Goal: Transaction & Acquisition: Purchase product/service

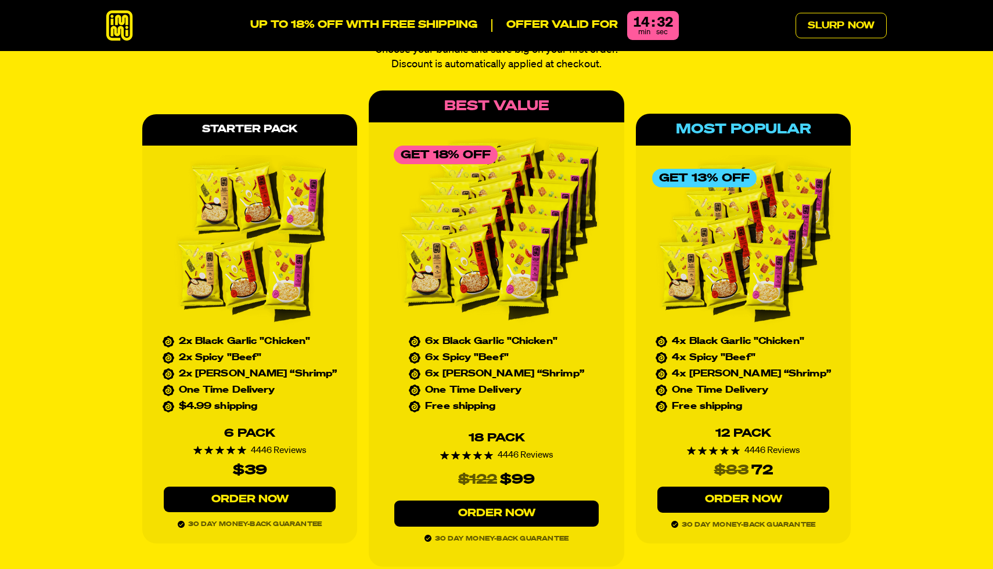
scroll to position [5231, 0]
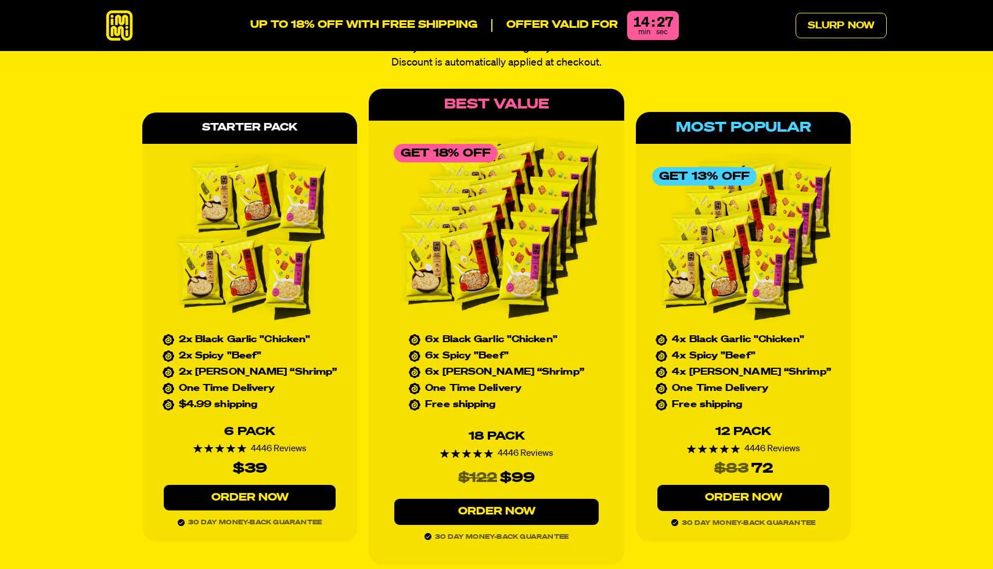
click at [726, 485] on link "Order Now" at bounding box center [743, 498] width 172 height 26
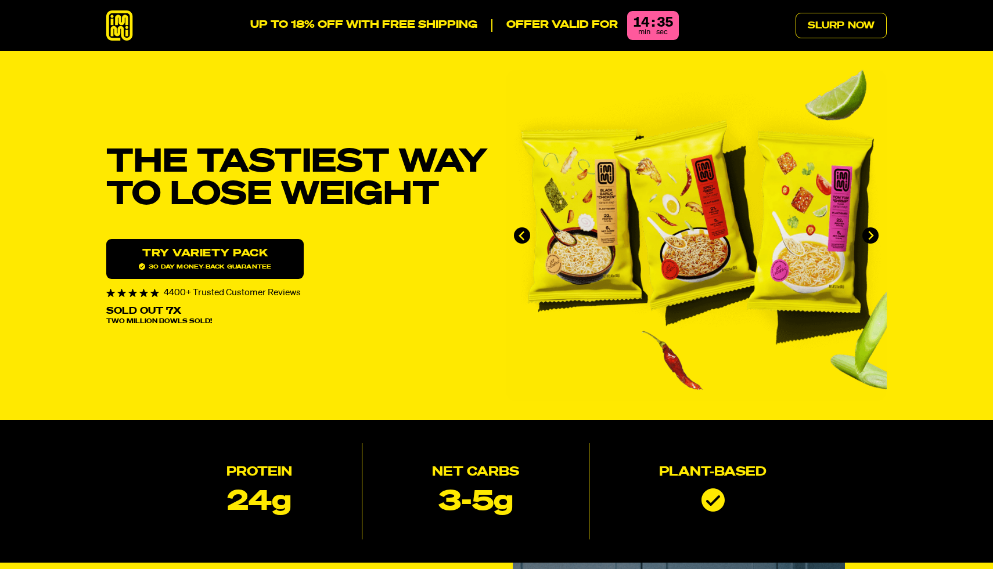
click at [116, 33] on icon at bounding box center [119, 25] width 27 height 31
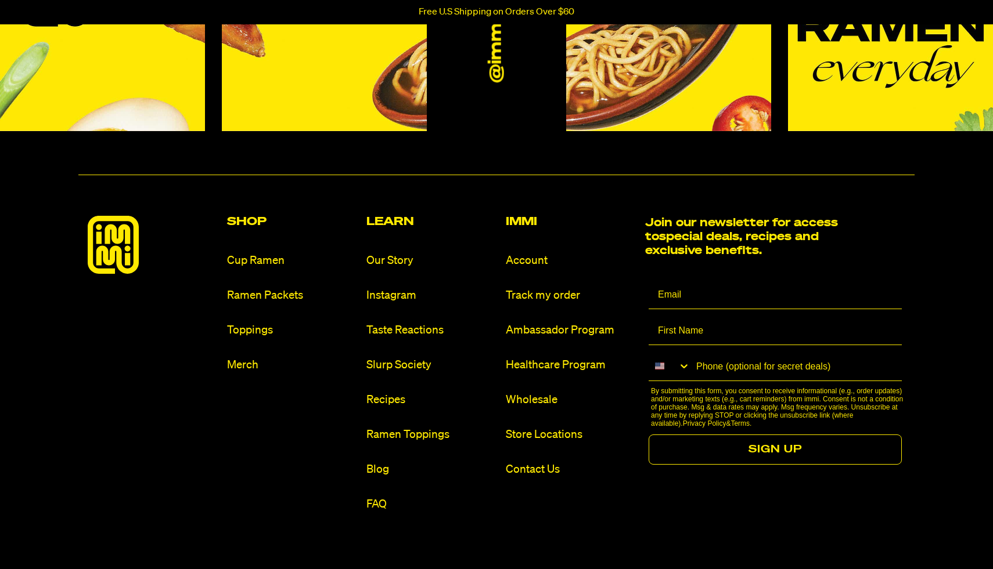
scroll to position [5406, 0]
click at [273, 290] on link "Ramen Packets" at bounding box center [292, 295] width 130 height 16
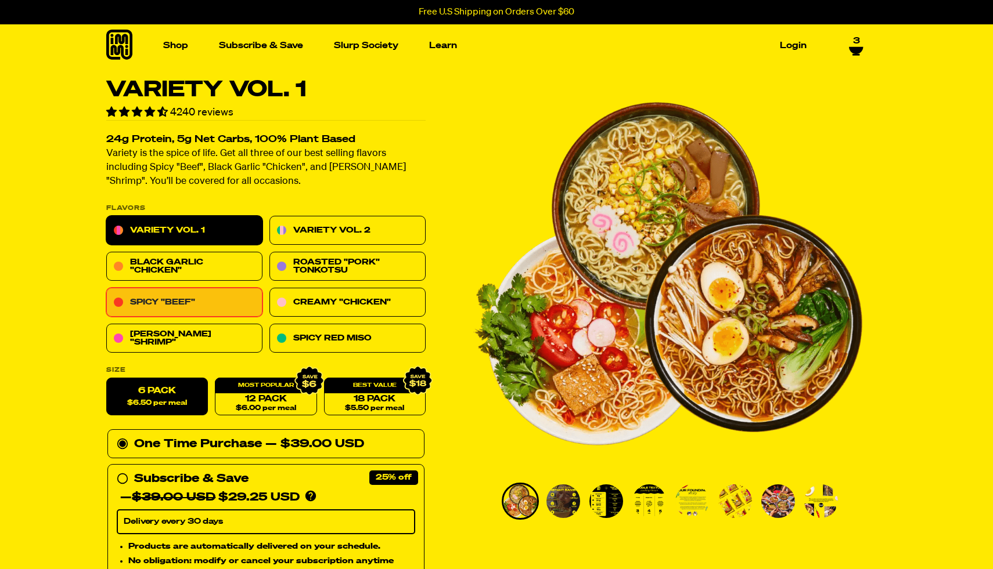
click at [197, 304] on link "Spicy "Beef"" at bounding box center [184, 302] width 156 height 29
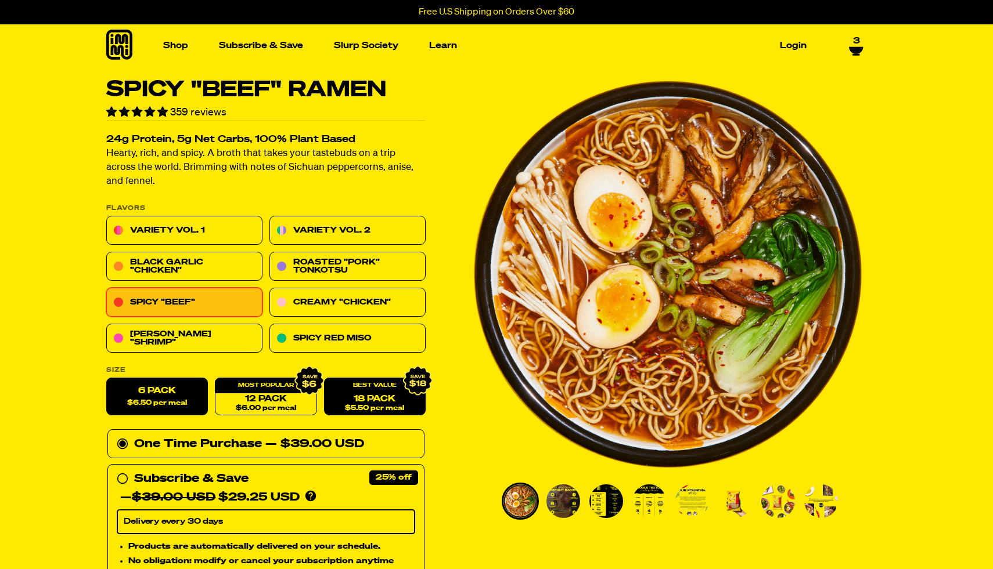
click at [407, 404] on link "18 Pack $5.50 per meal" at bounding box center [375, 397] width 102 height 38
radio input "false"
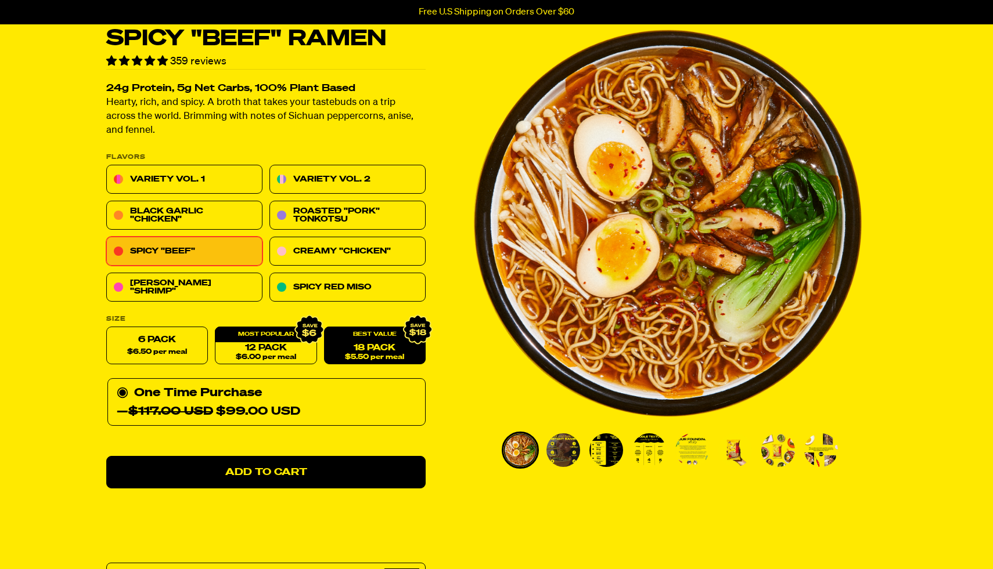
scroll to position [15, 0]
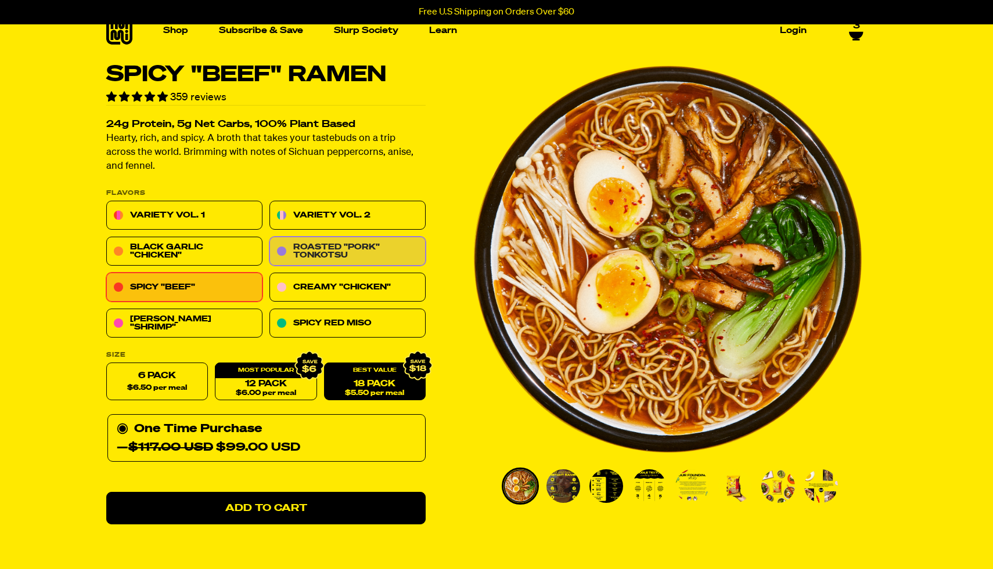
click at [314, 242] on link "Roasted "Pork" Tonkotsu" at bounding box center [347, 251] width 156 height 29
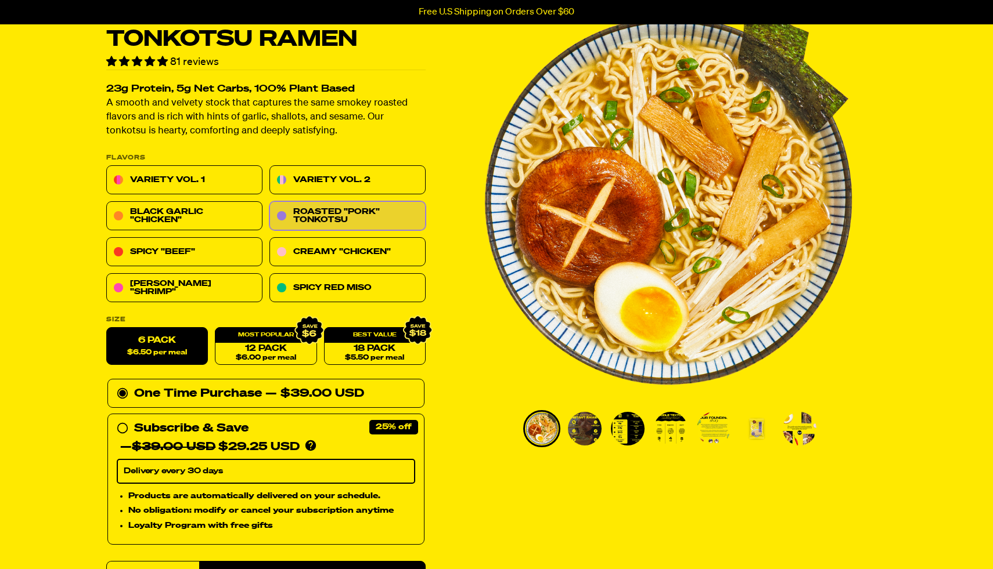
scroll to position [74, 0]
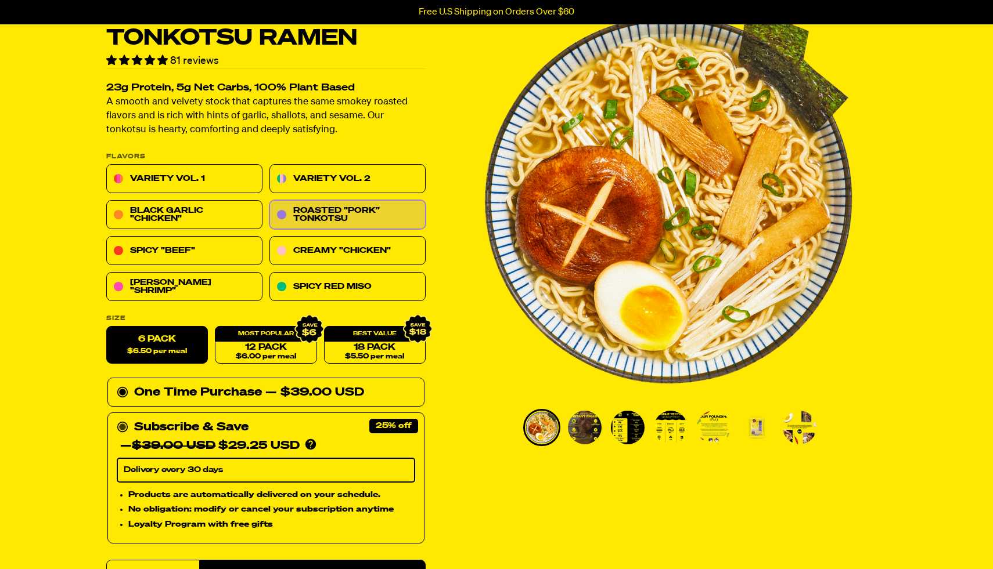
click at [119, 425] on icon at bounding box center [123, 428] width 12 height 12
click at [119, 418] on input "Subscribe & Save 25% — $39.00 USD $29.25 USD You'll receive your selected flavo…" at bounding box center [121, 418] width 8 height 0
click at [221, 251] on link "Spicy "Beef"" at bounding box center [184, 251] width 156 height 29
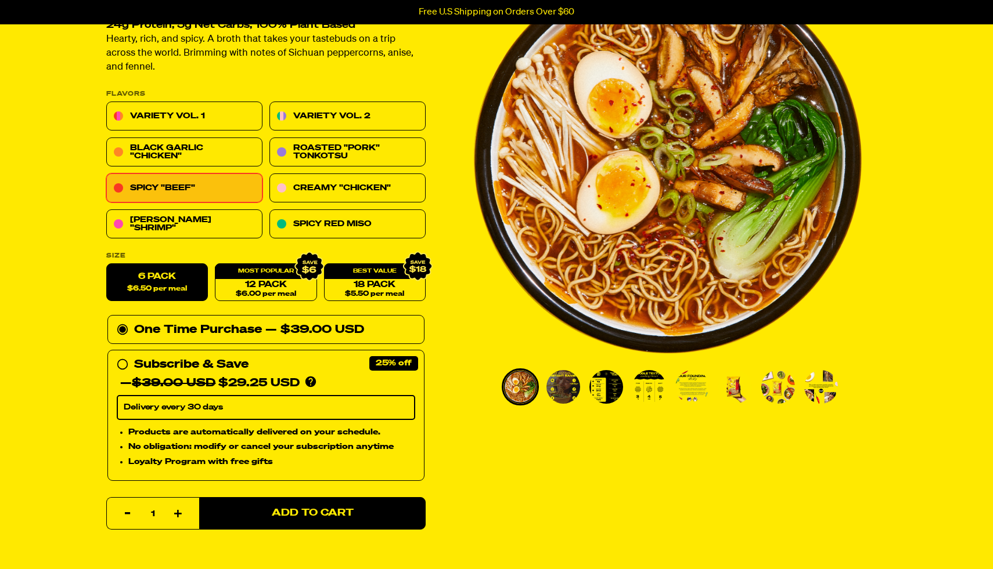
scroll to position [116, 0]
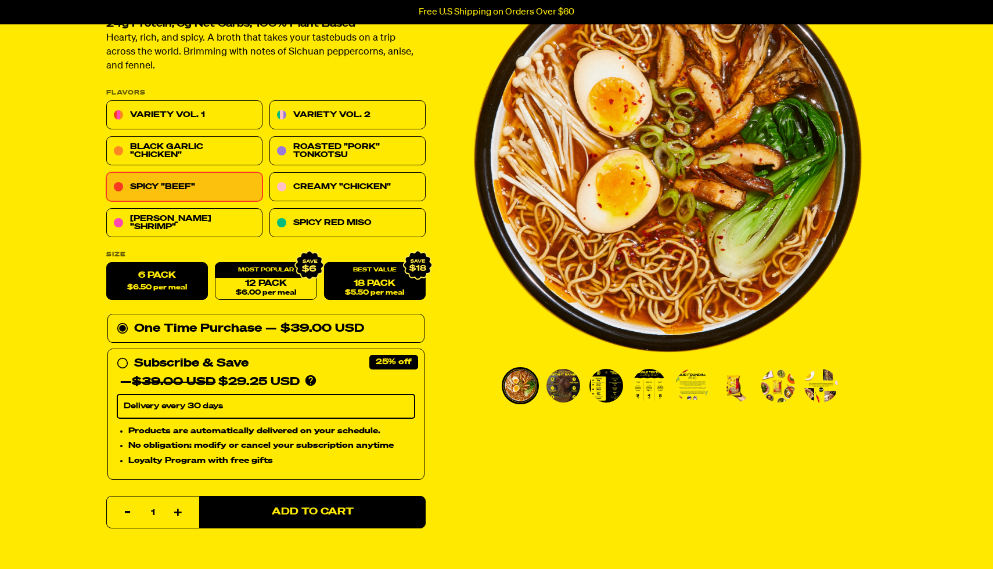
click at [349, 290] on span "$5.50 per meal" at bounding box center [374, 294] width 59 height 8
radio input "false"
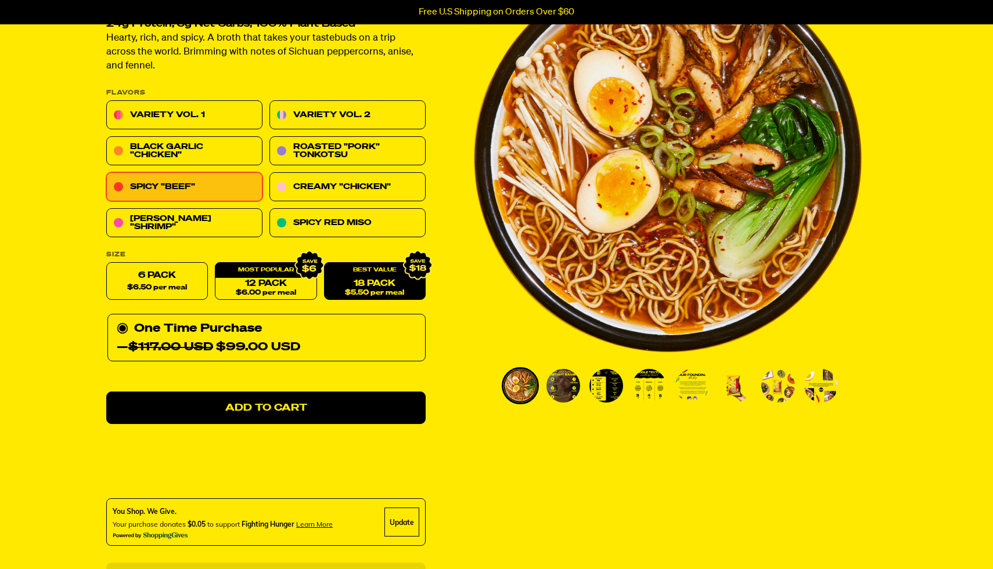
scroll to position [183, 0]
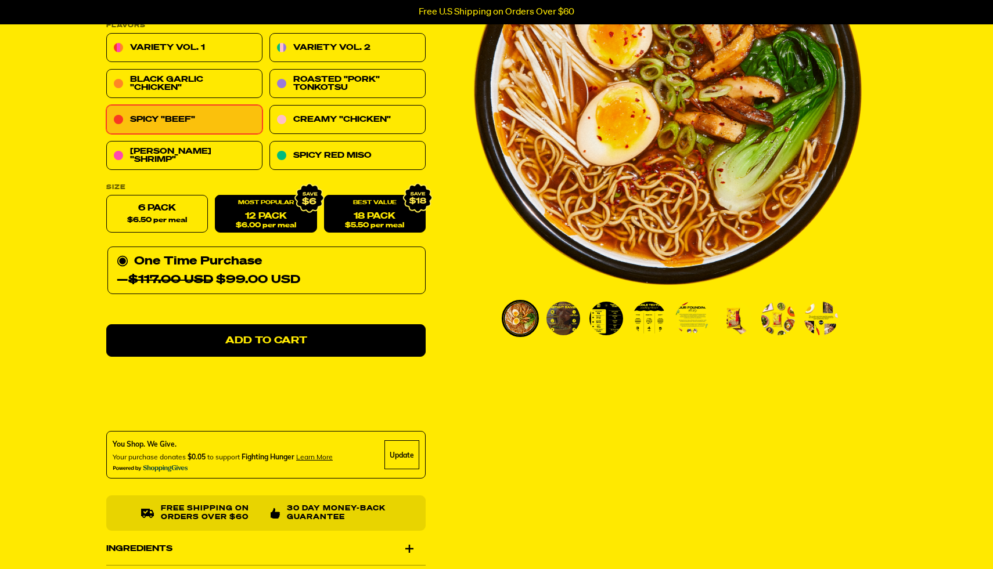
click at [265, 222] on span "$6.00 per meal" at bounding box center [266, 226] width 60 height 8
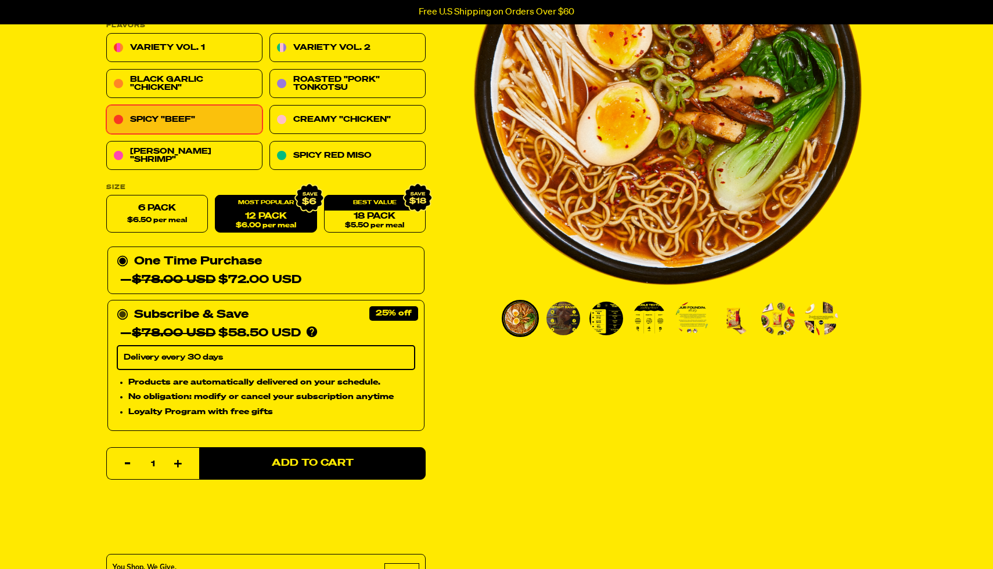
click at [120, 313] on circle at bounding box center [122, 315] width 7 height 7
click at [120, 306] on input "Subscribe & Save 25% — $78.00 USD $58.50 USD You'll receive your selected flavo…" at bounding box center [121, 306] width 8 height 0
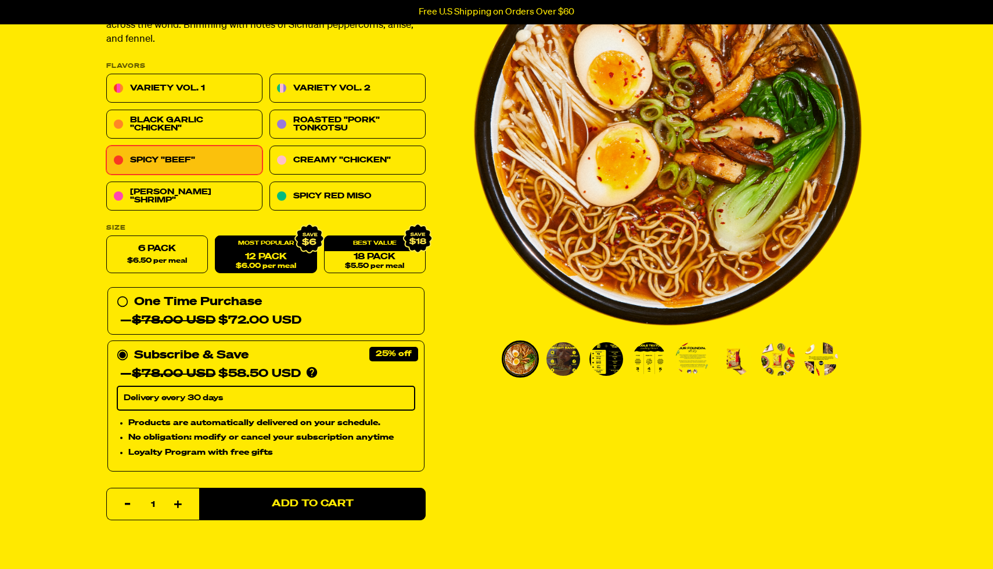
scroll to position [137, 0]
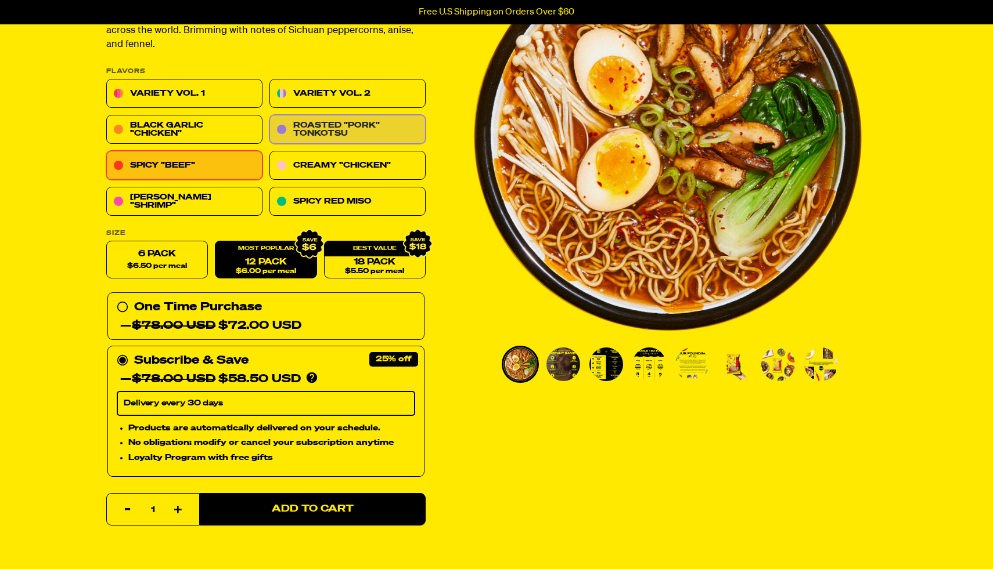
click at [342, 131] on link "Roasted "Pork" Tonkotsu" at bounding box center [347, 130] width 156 height 29
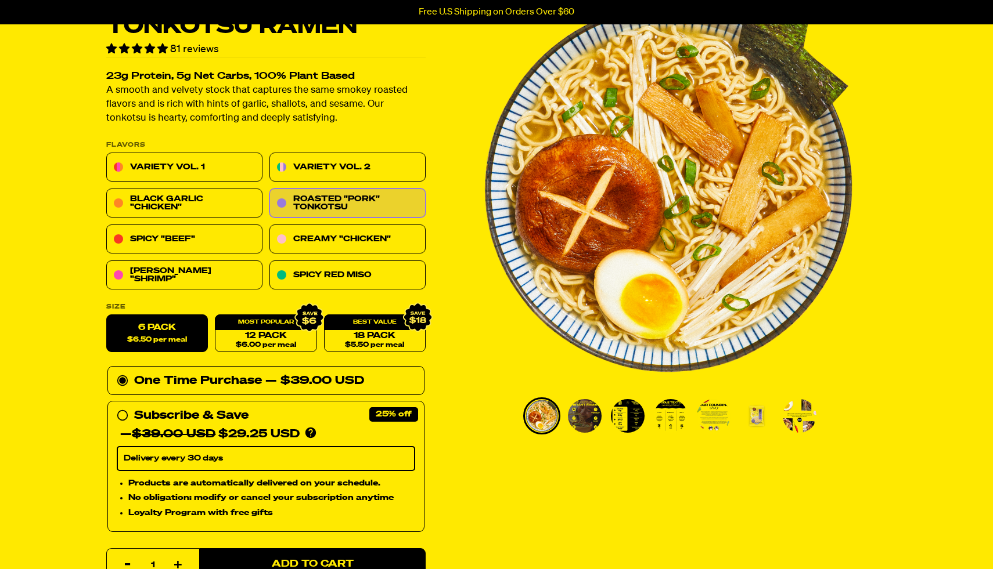
scroll to position [89, 0]
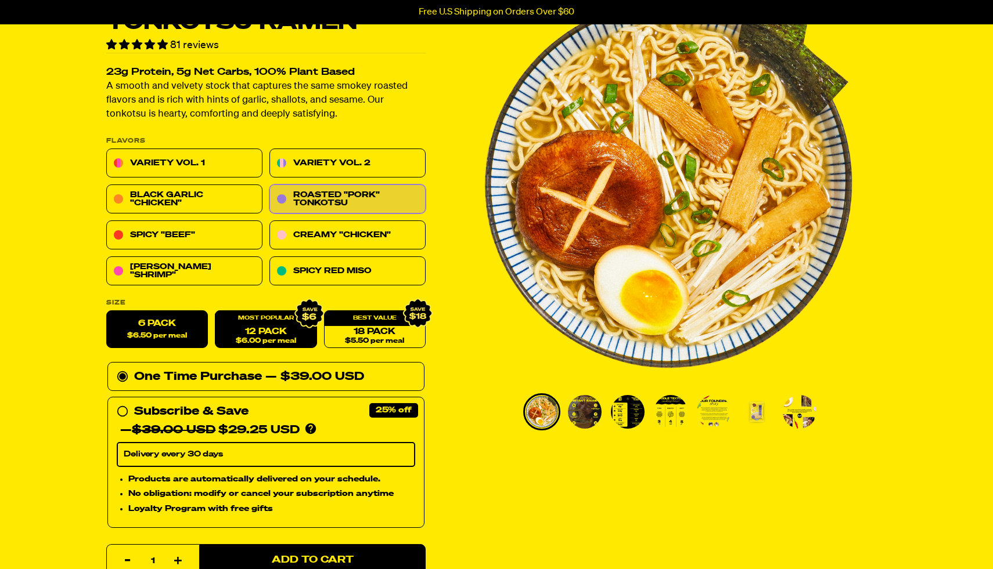
click at [283, 334] on link "12 Pack $6.00 per meal" at bounding box center [266, 330] width 102 height 38
radio input "false"
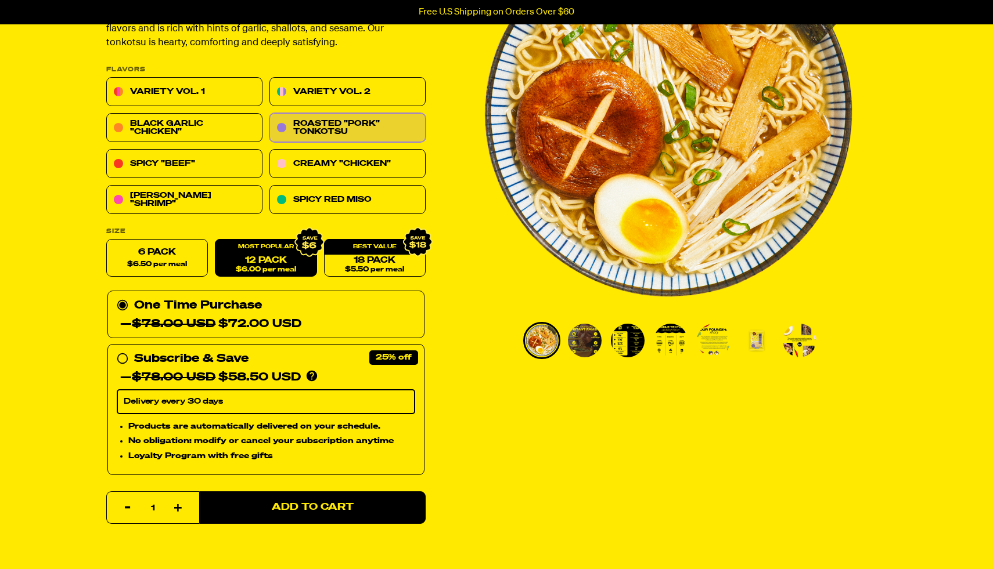
scroll to position [163, 0]
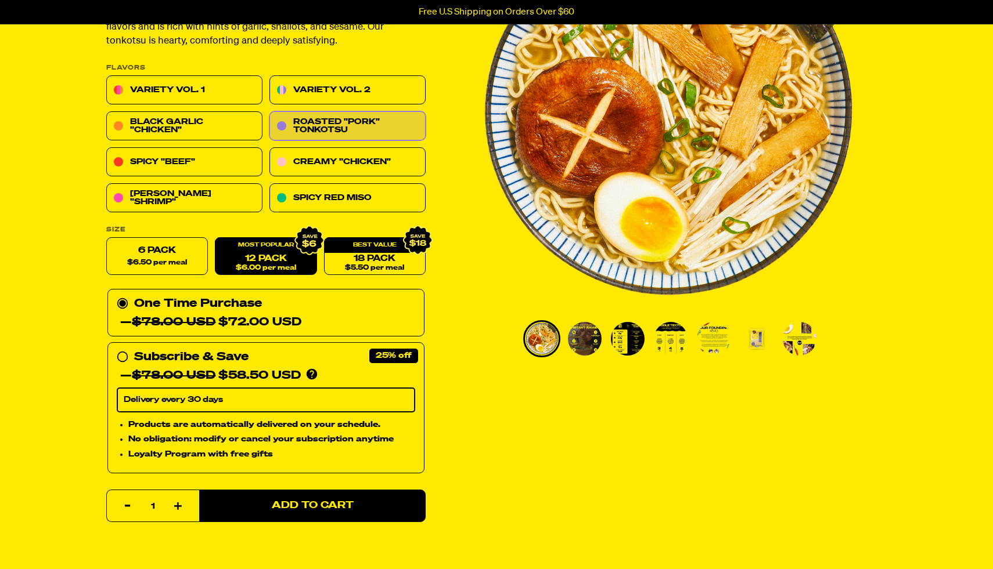
click at [261, 259] on link "12 Pack $6.00 per meal" at bounding box center [266, 257] width 102 height 38
click at [122, 357] on circle at bounding box center [122, 357] width 7 height 7
click at [122, 348] on input "Subscribe & Save 25% — $78.00 USD $58.50 USD You'll receive your selected flavo…" at bounding box center [121, 348] width 8 height 0
click at [167, 397] on select "Delivery every 30 days" at bounding box center [266, 400] width 298 height 24
click at [117, 388] on select "Delivery every 30 days" at bounding box center [266, 400] width 298 height 24
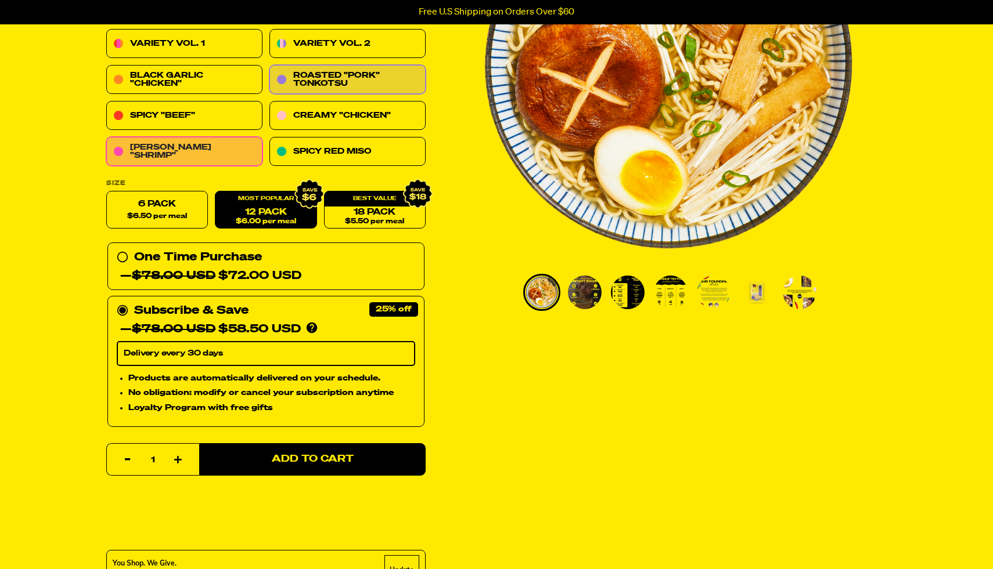
scroll to position [154, 0]
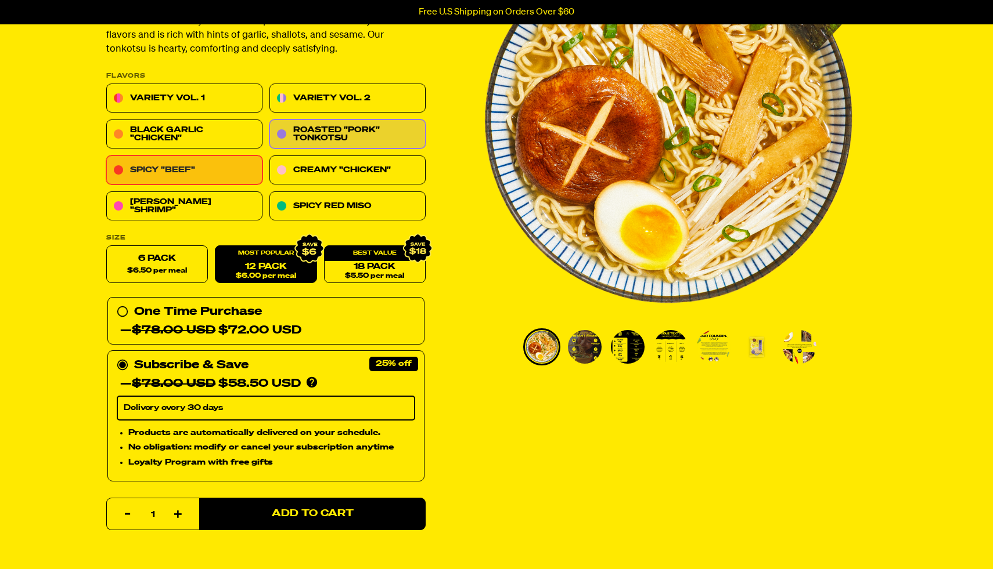
click at [220, 171] on link "Spicy "Beef"" at bounding box center [184, 170] width 156 height 29
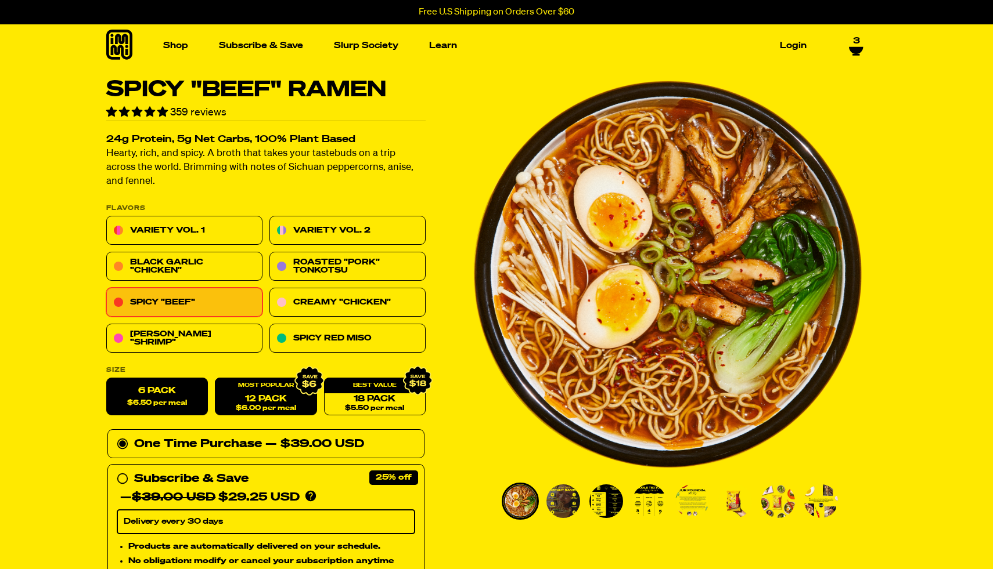
click at [279, 396] on link "12 Pack $6.00 per meal" at bounding box center [266, 397] width 102 height 38
radio input "false"
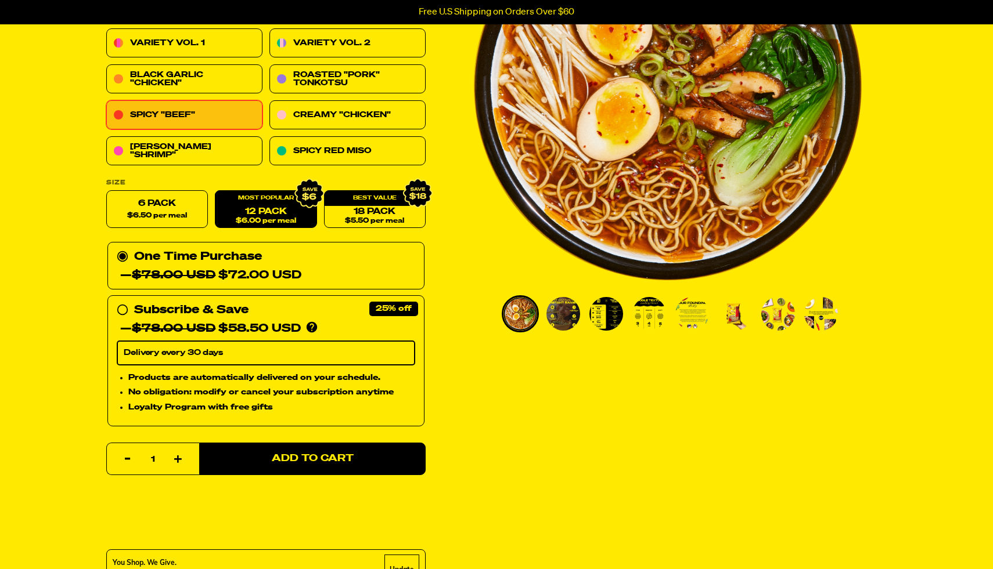
scroll to position [188, 0]
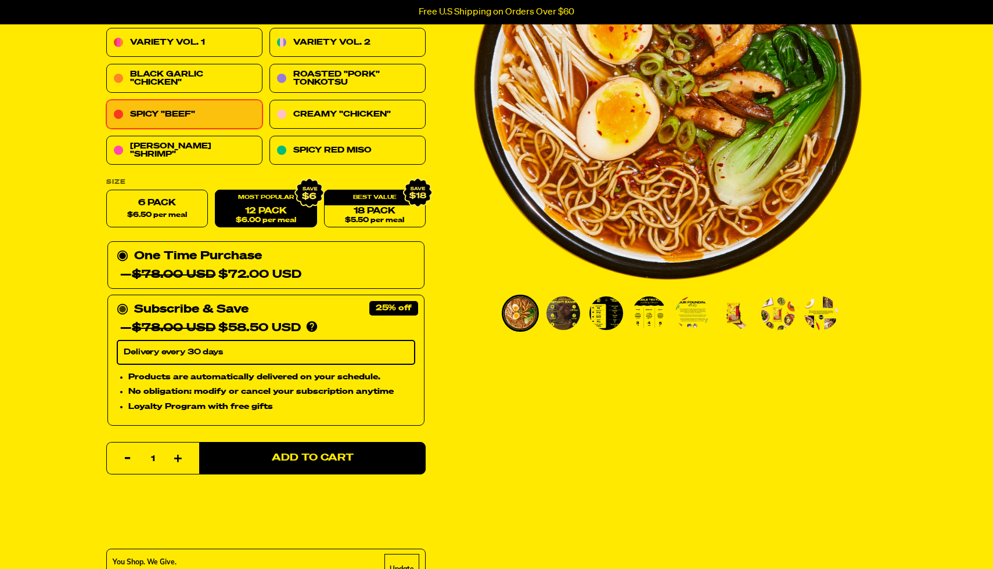
click at [122, 311] on circle at bounding box center [122, 309] width 7 height 7
click at [122, 301] on input "Subscribe & Save 25% — $78.00 USD $58.50 USD You'll receive your selected flavo…" at bounding box center [121, 301] width 8 height 0
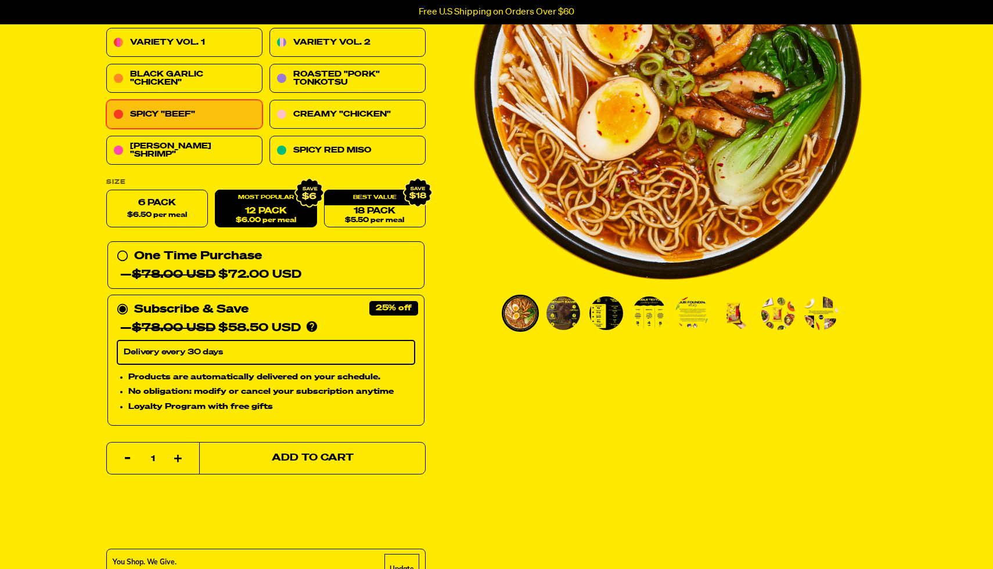
click at [300, 462] on span "Add to Cart" at bounding box center [313, 459] width 82 height 10
select select "Every 30 Days"
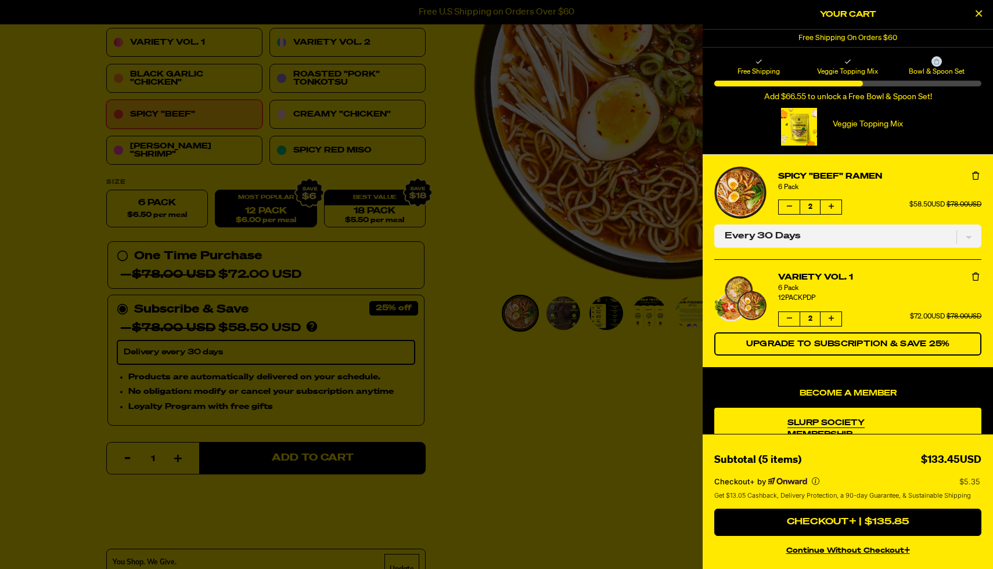
click at [977, 277] on icon "Remove Variety Vol. 1" at bounding box center [975, 277] width 7 height 8
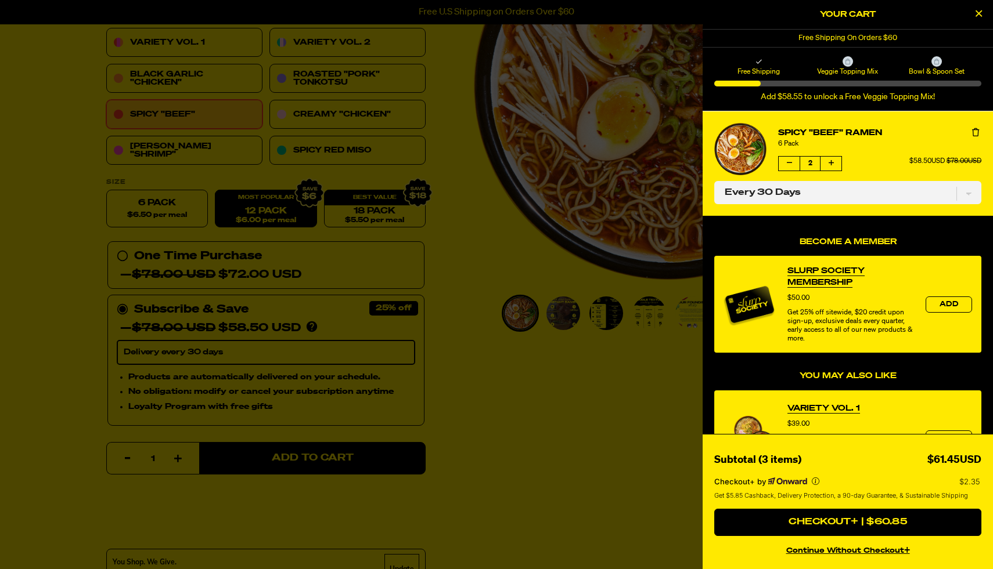
click at [973, 131] on icon "product" at bounding box center [975, 132] width 7 height 8
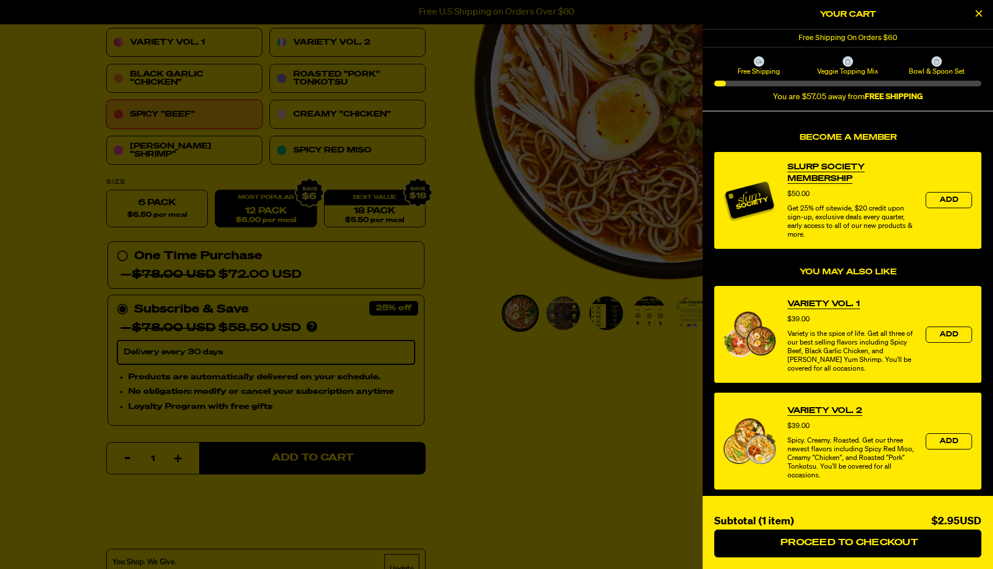
click at [977, 12] on icon "Close Cart" at bounding box center [978, 13] width 6 height 10
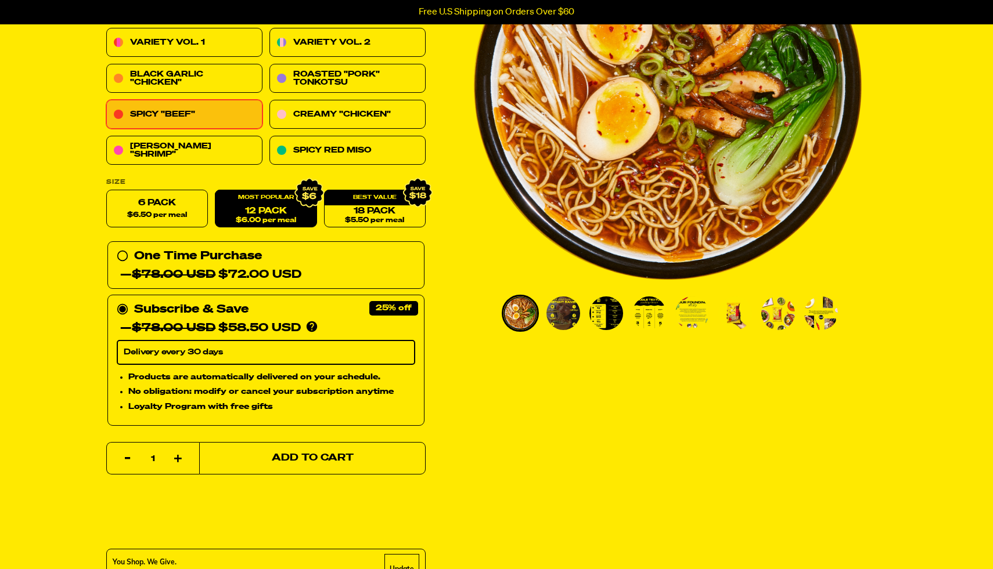
click at [291, 457] on span "Add to Cart" at bounding box center [313, 459] width 82 height 10
select select "Every 30 Days"
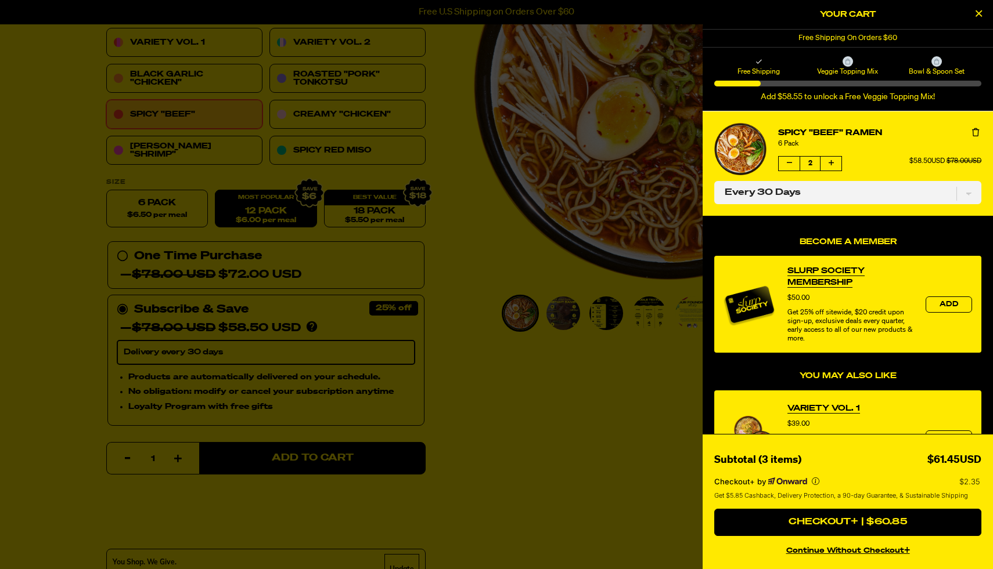
click at [13, 133] on div at bounding box center [496, 284] width 993 height 569
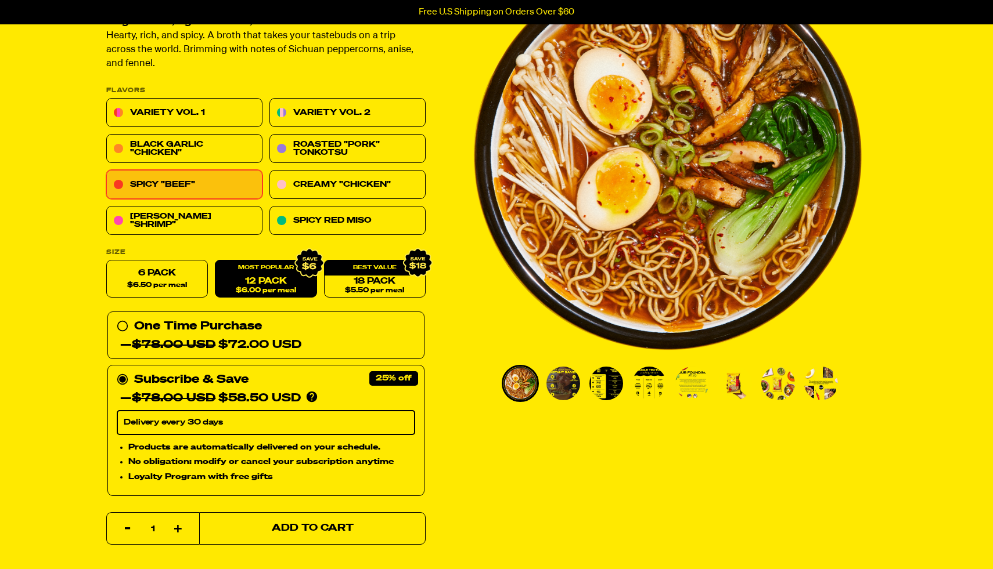
scroll to position [117, 0]
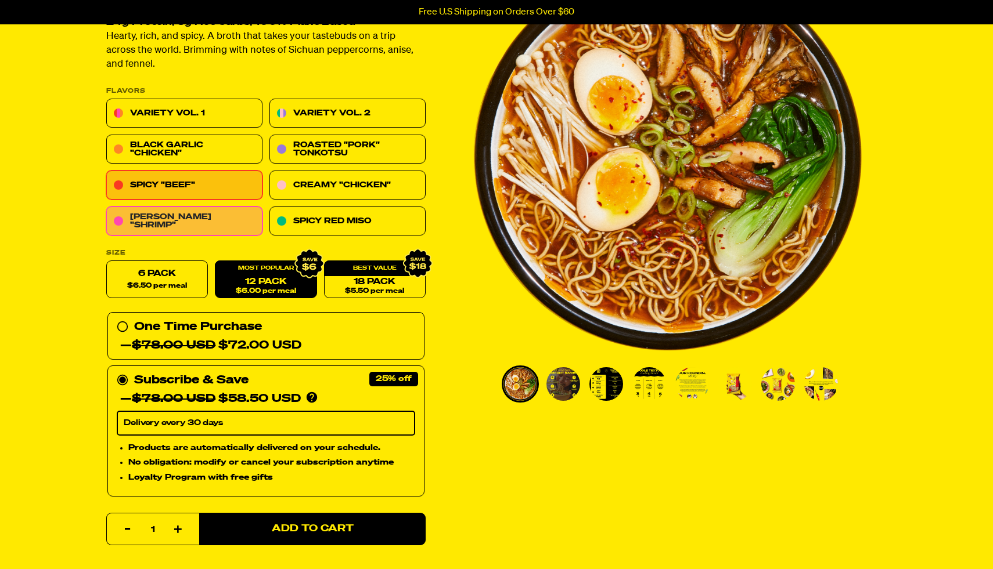
click at [198, 225] on link "Tom Yum "Shrimp"" at bounding box center [184, 221] width 156 height 29
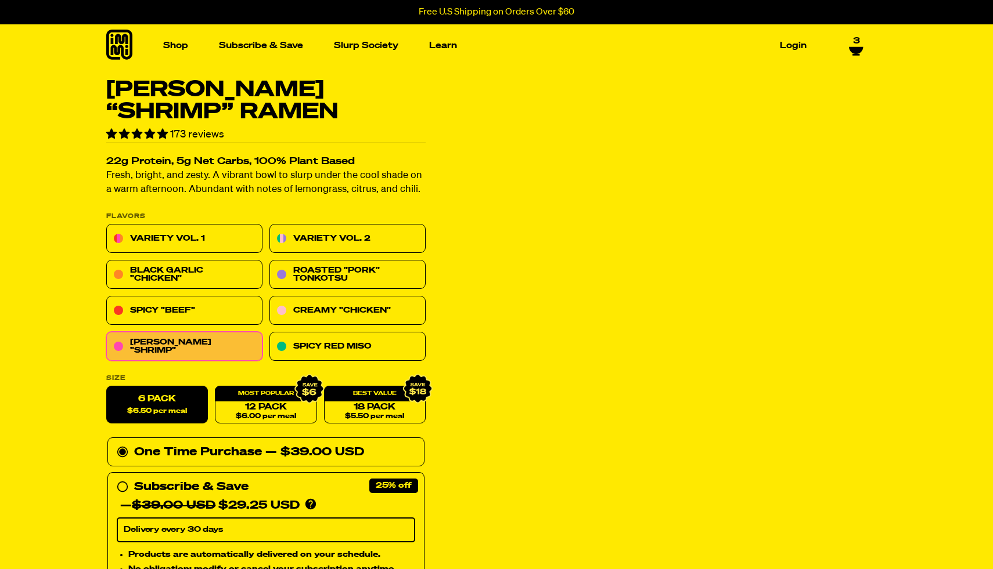
select select "Every 30 Days"
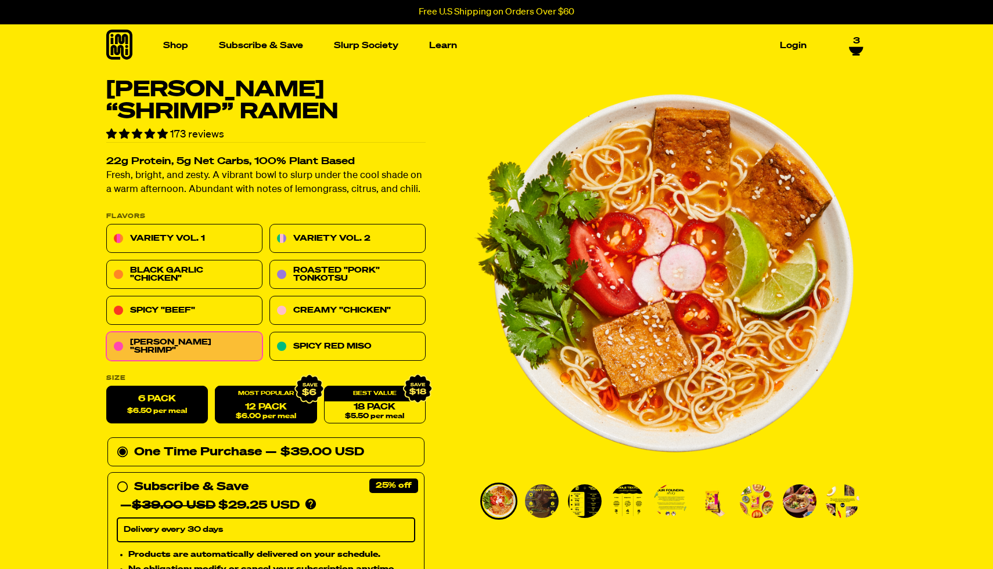
click at [256, 403] on link "12 Pack $6.00 per meal" at bounding box center [266, 406] width 102 height 38
radio input "false"
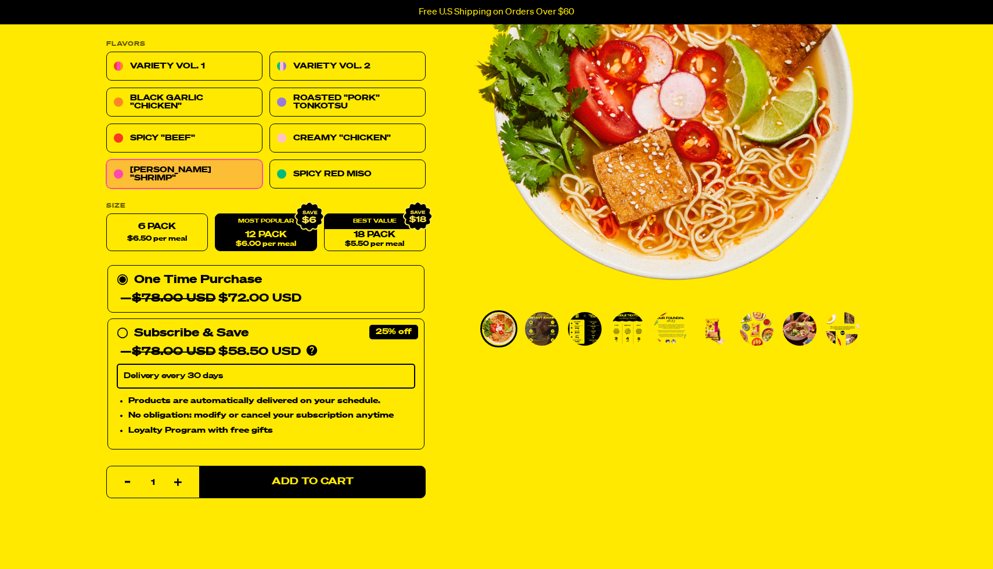
scroll to position [175, 0]
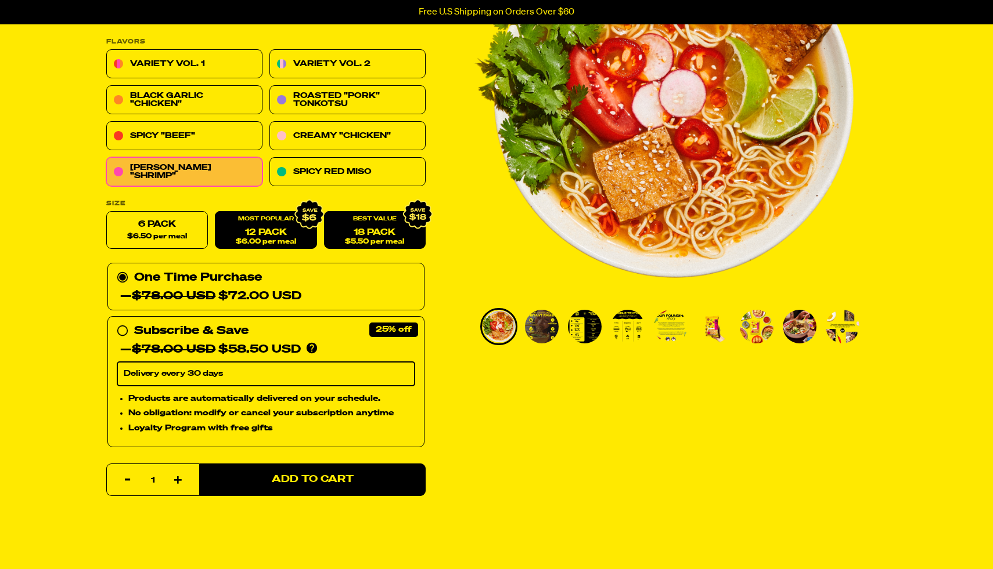
click at [337, 241] on link "18 Pack $5.50 per meal" at bounding box center [375, 231] width 102 height 38
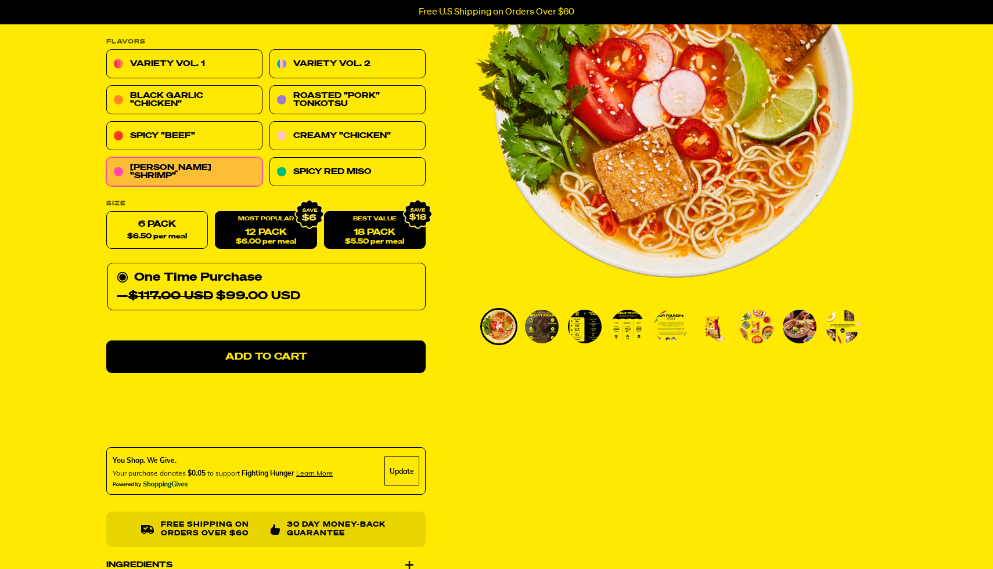
click at [256, 243] on span "$6.00 per meal" at bounding box center [266, 243] width 60 height 8
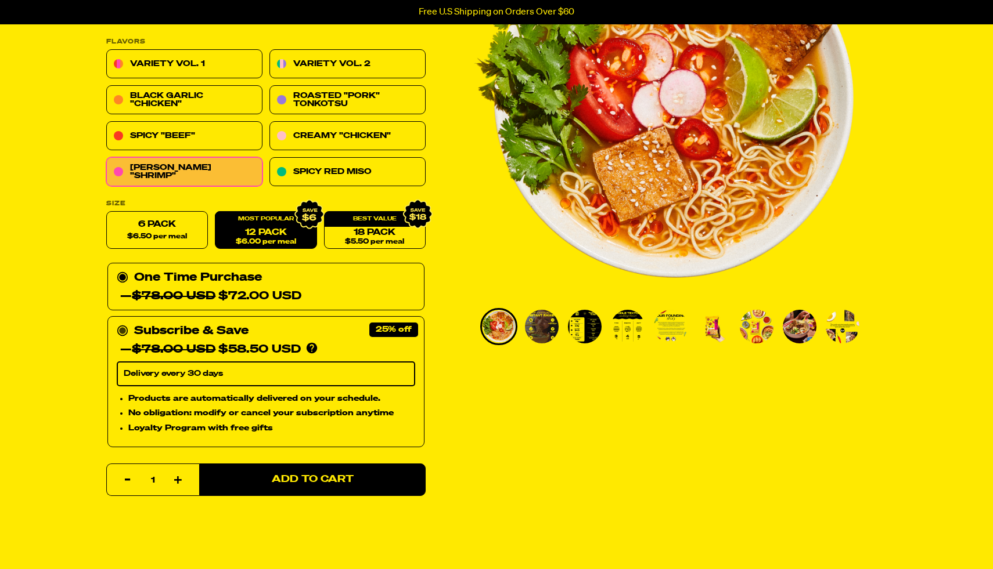
click at [122, 329] on circle at bounding box center [122, 331] width 7 height 7
click at [122, 322] on input "Subscribe & Save 25% — $78.00 USD $58.50 USD You'll receive your selected flavo…" at bounding box center [121, 322] width 8 height 0
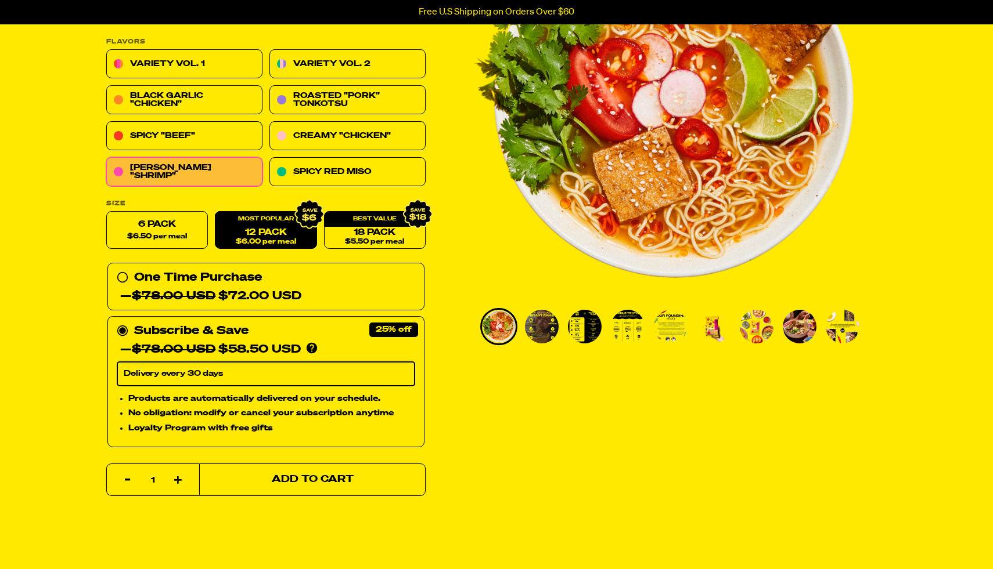
click at [293, 485] on span "Add to Cart" at bounding box center [313, 480] width 82 height 10
select select "Every 30 Days"
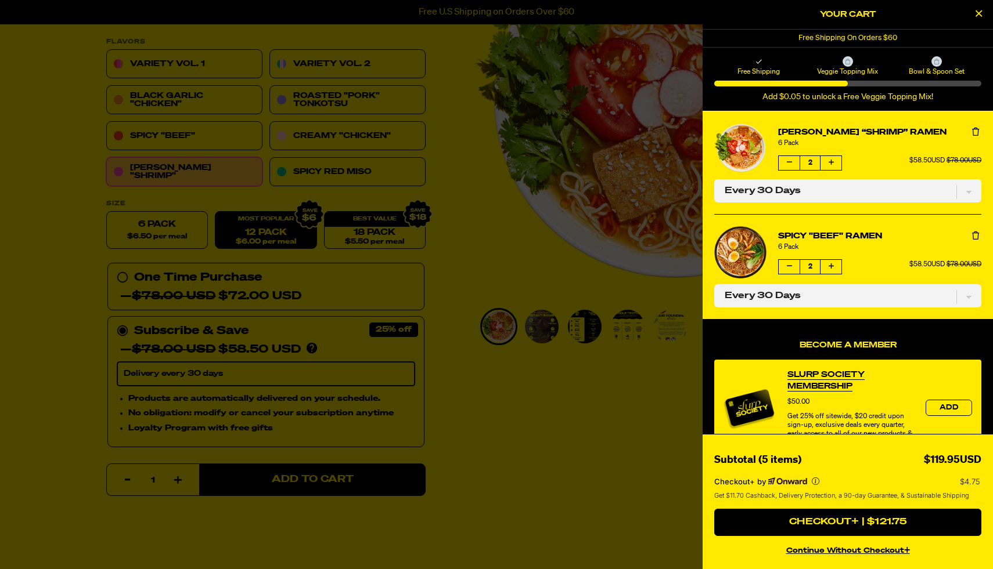
click at [464, 186] on div at bounding box center [496, 284] width 993 height 569
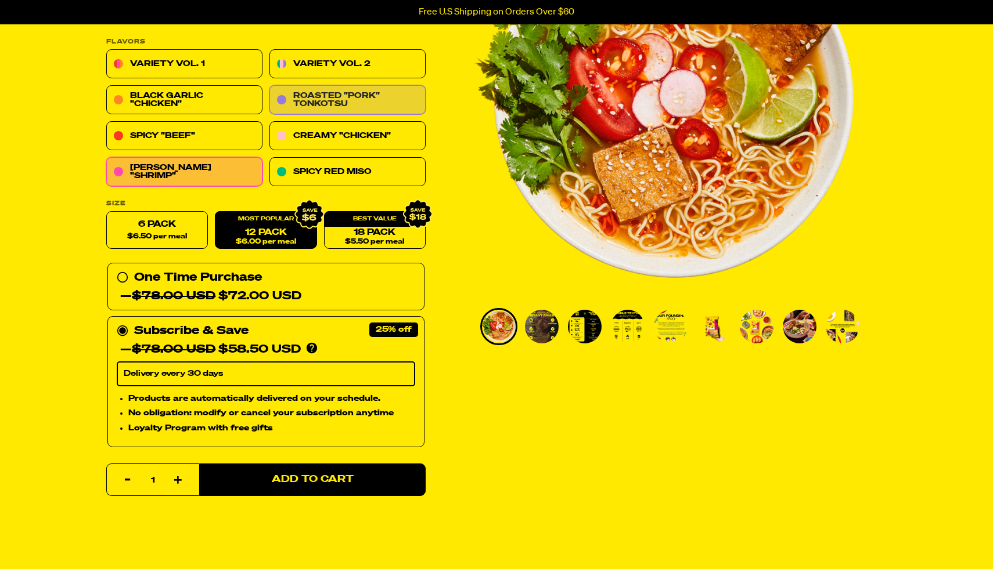
click at [361, 102] on link "Roasted "Pork" Tonkotsu" at bounding box center [347, 100] width 156 height 29
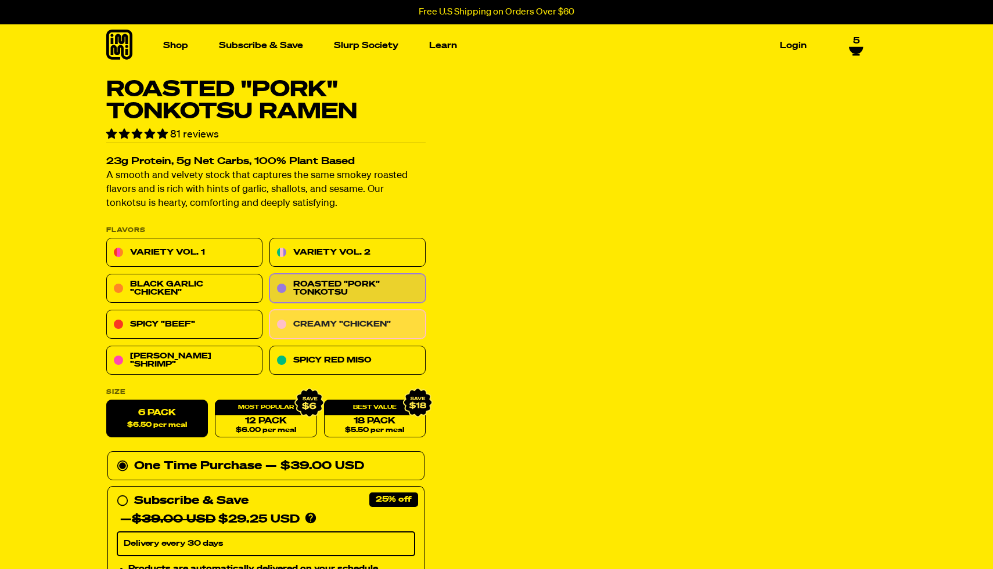
select select "Every 30 Days"
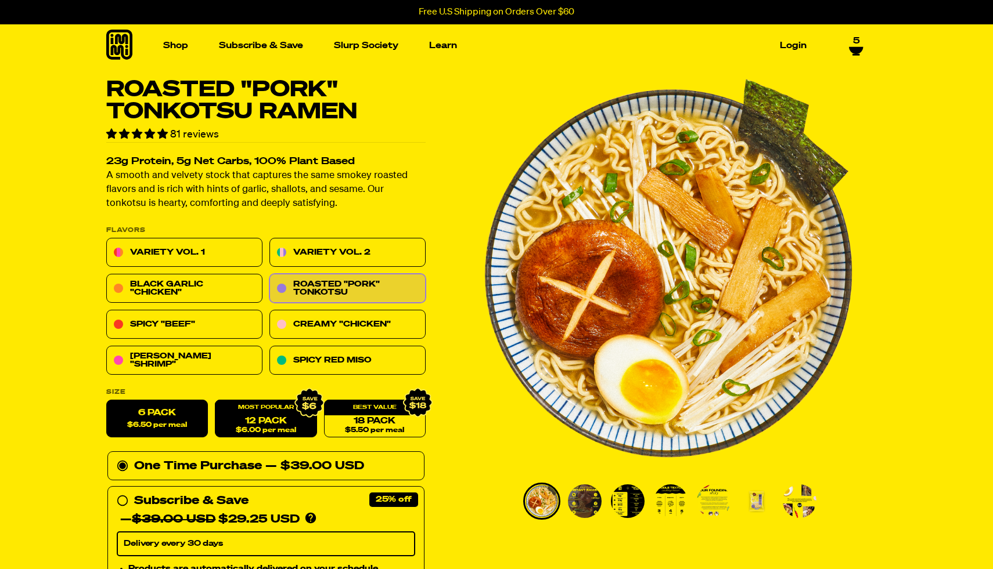
click at [272, 412] on div "12 Pack $6.00 per meal" at bounding box center [266, 419] width 102 height 38
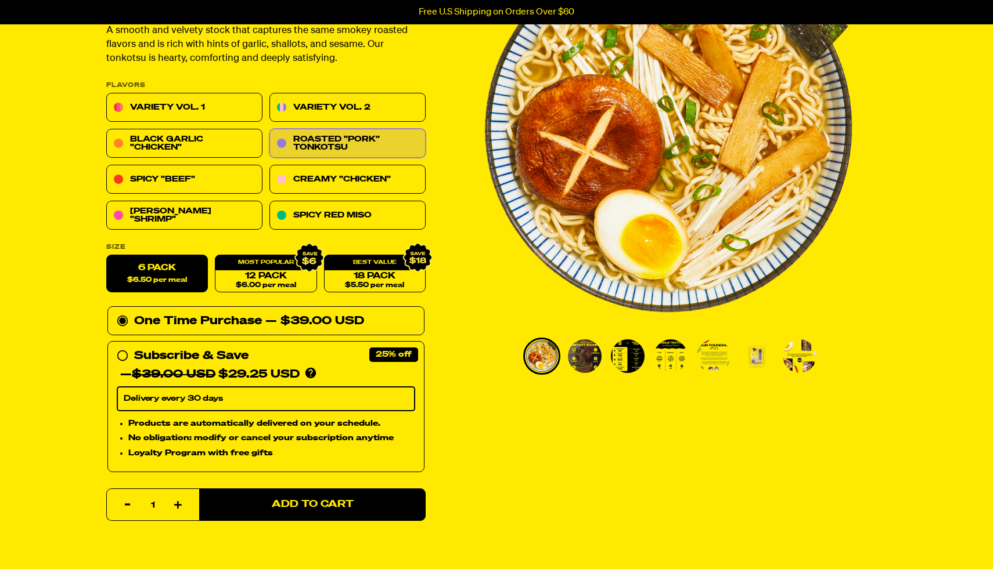
scroll to position [164, 0]
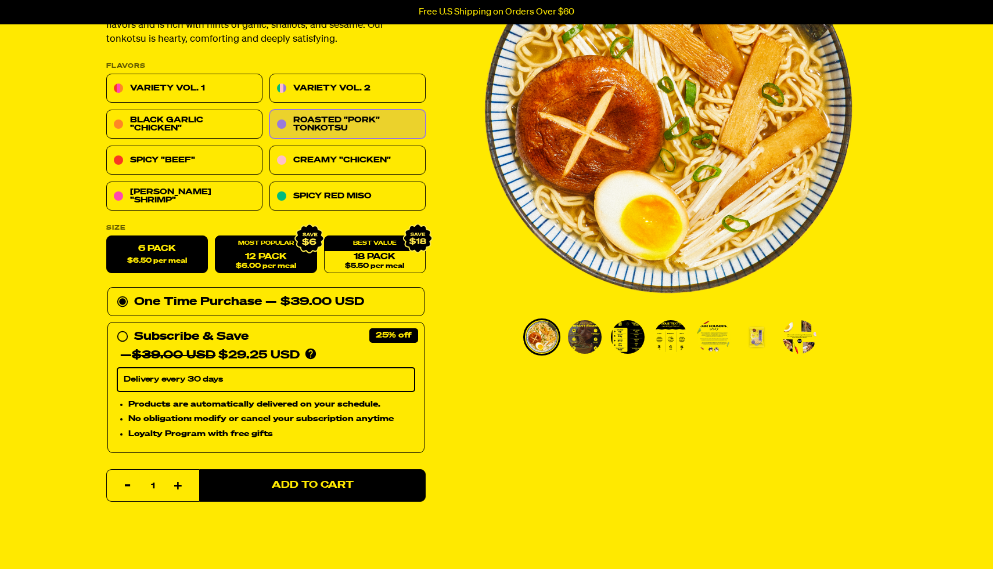
click at [237, 247] on div "12 Pack $6.00 per meal" at bounding box center [266, 255] width 102 height 38
click at [259, 258] on link "12 Pack $6.00 per meal" at bounding box center [266, 255] width 102 height 38
radio input "false"
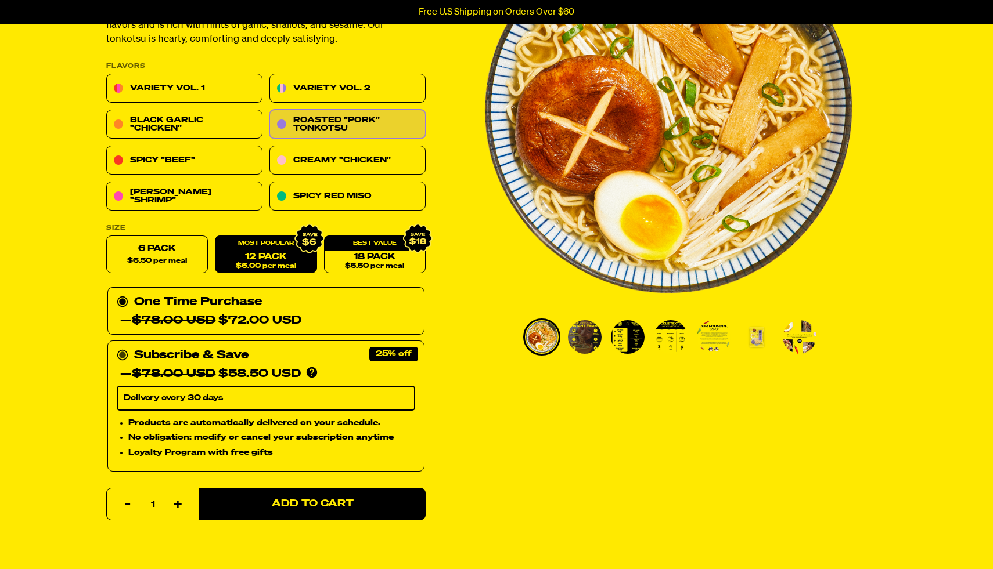
click at [123, 360] on div "Subscribe & Save 25% — $78.00 USD $58.50 USD You'll receive your selected flavo…" at bounding box center [266, 365] width 298 height 37
click at [123, 347] on input "Subscribe & Save 25% — $78.00 USD $58.50 USD You'll receive your selected flavo…" at bounding box center [121, 347] width 8 height 0
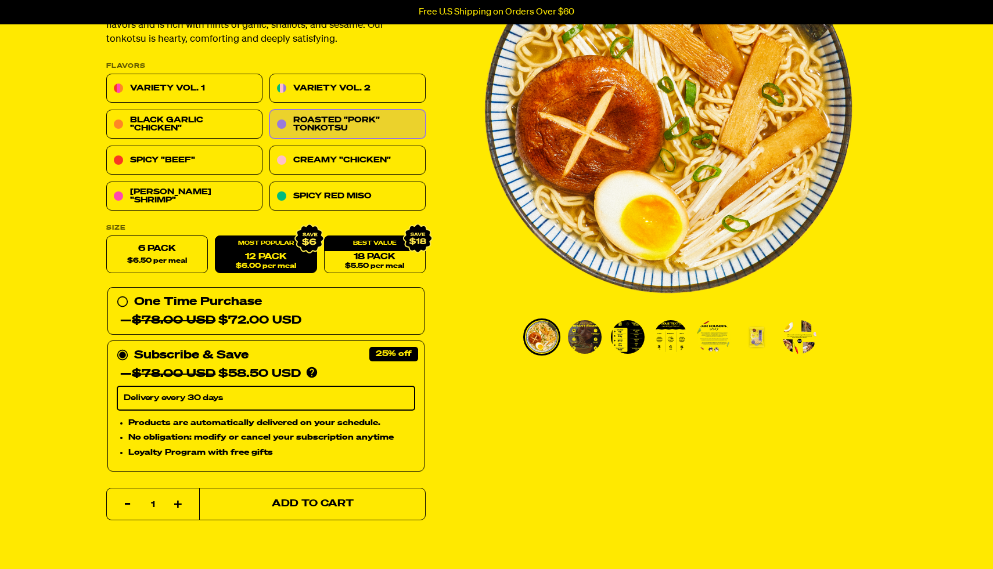
click at [294, 503] on span "Add to Cart" at bounding box center [313, 505] width 82 height 10
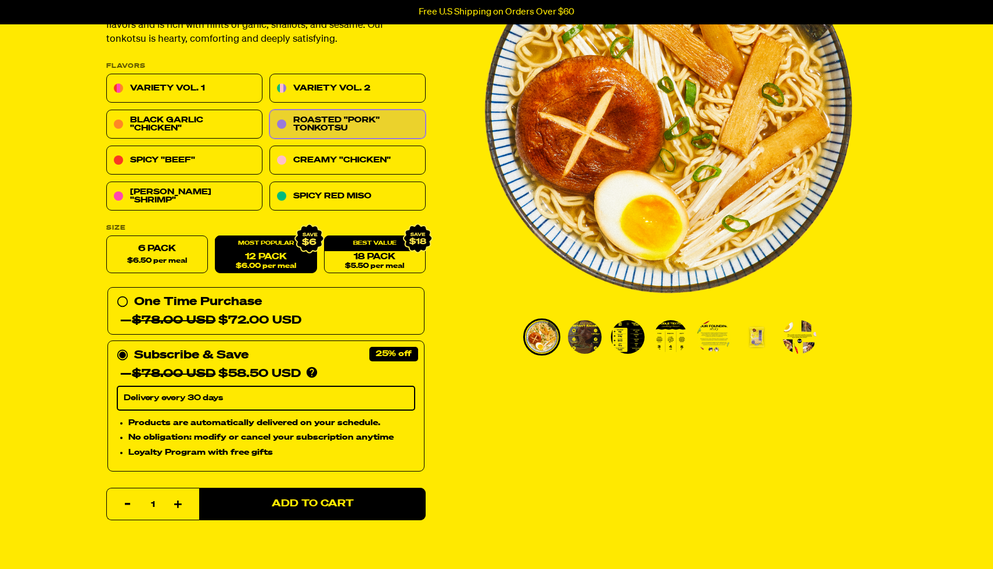
select select "Every 30 Days"
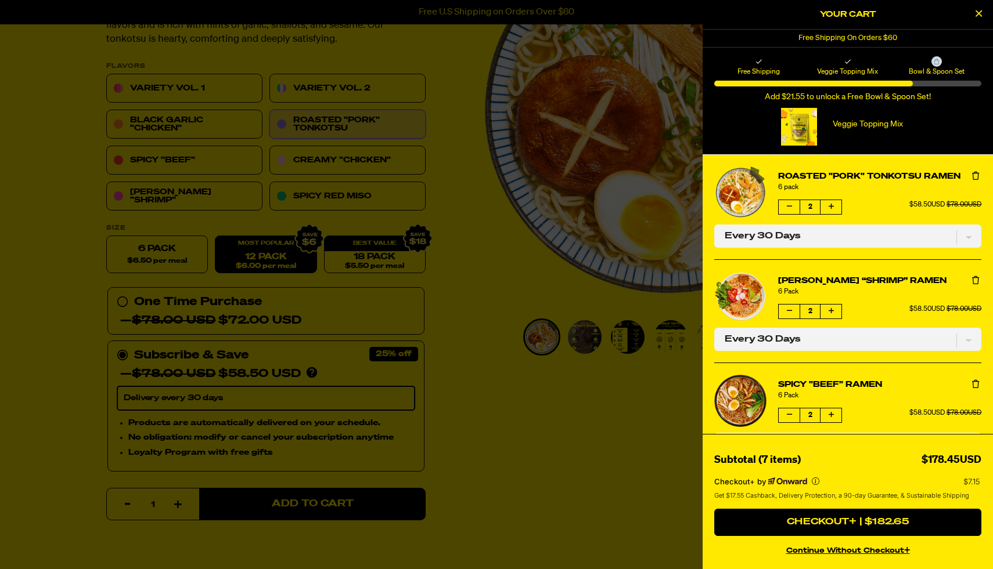
click at [936, 64] on div at bounding box center [936, 61] width 10 height 10
click at [858, 125] on p "Veggie Topping Mix" at bounding box center [867, 125] width 93 height 10
click at [803, 125] on div at bounding box center [799, 127] width 36 height 38
click at [559, 406] on div at bounding box center [496, 284] width 993 height 569
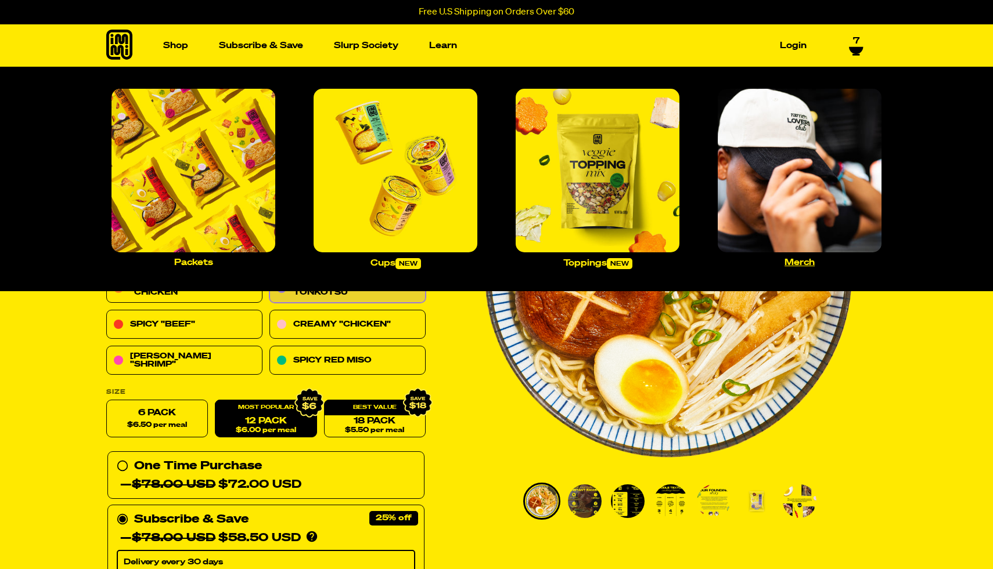
click at [806, 215] on img "Main navigation" at bounding box center [799, 171] width 164 height 164
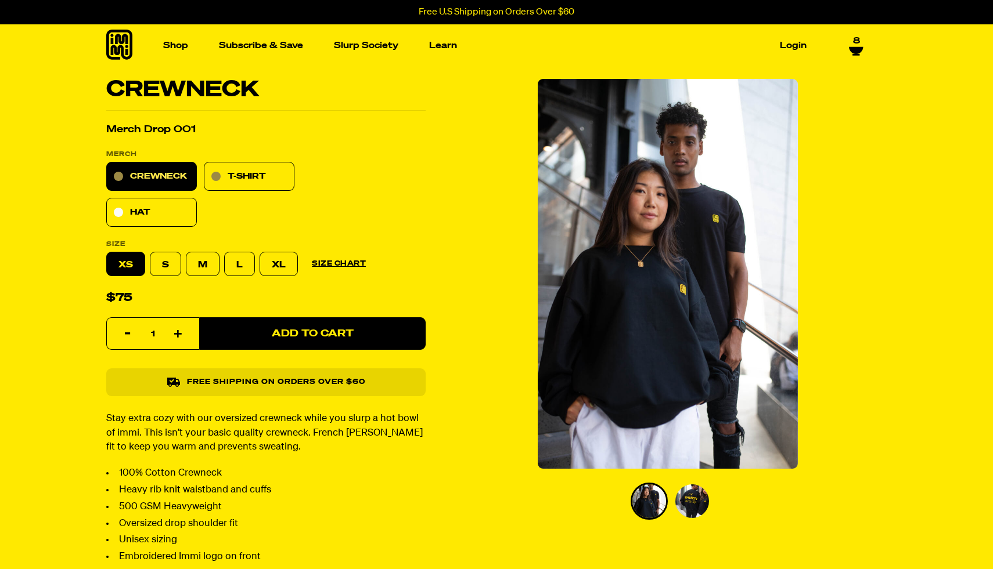
select select "Every 30 Days"
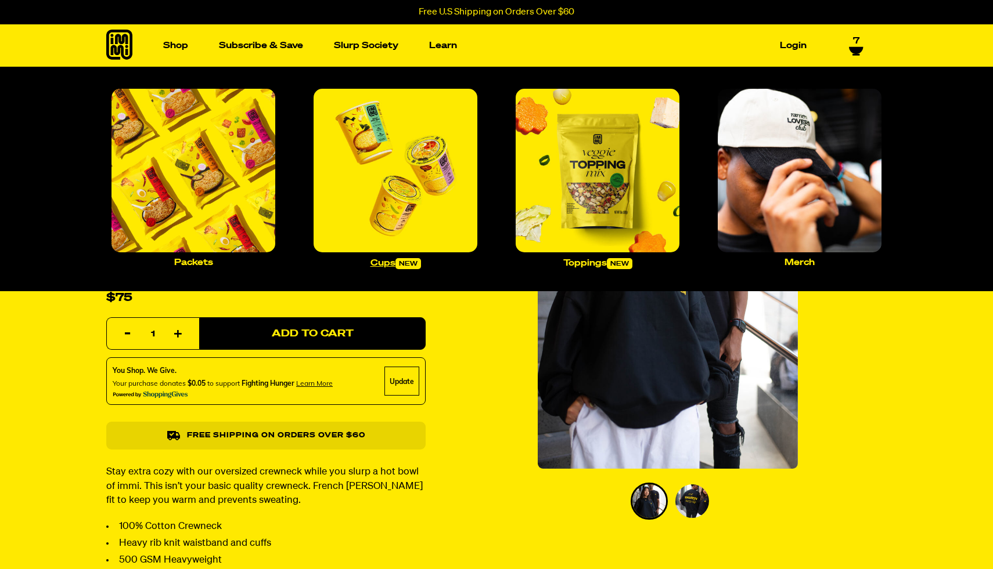
click at [414, 182] on img "Main navigation" at bounding box center [395, 171] width 164 height 164
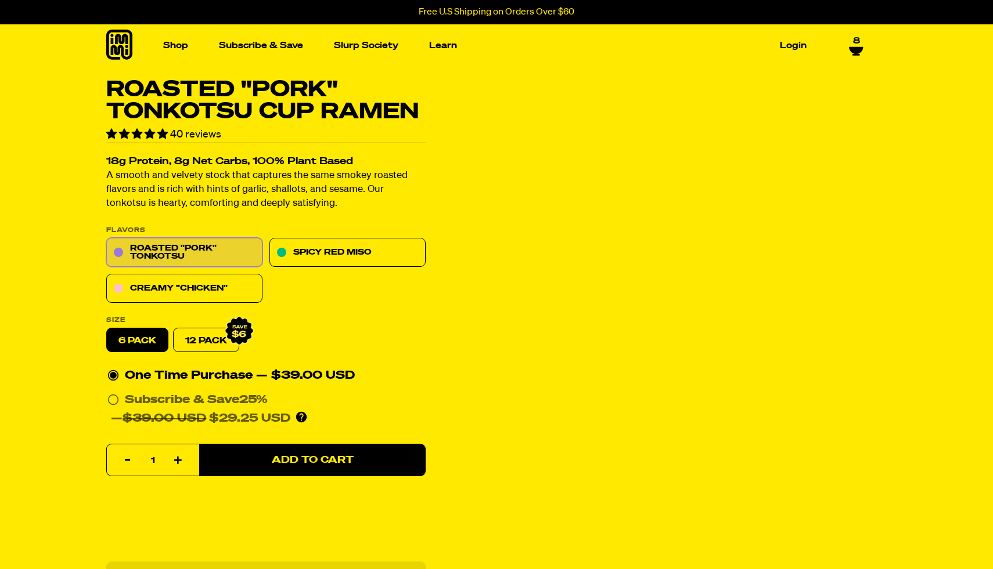
select select "Every 30 Days"
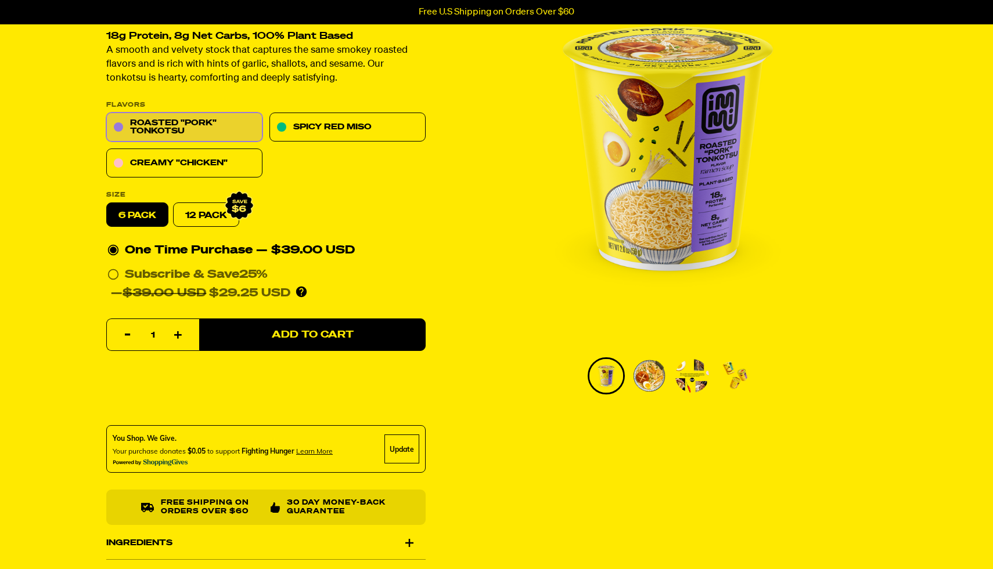
scroll to position [38, 0]
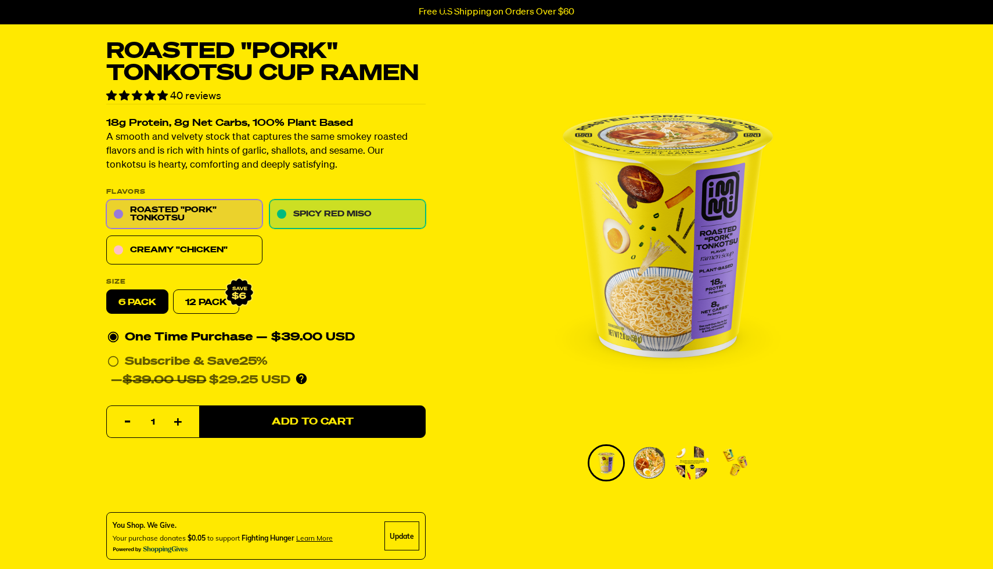
click at [299, 220] on link "Spicy Red Miso" at bounding box center [347, 214] width 156 height 29
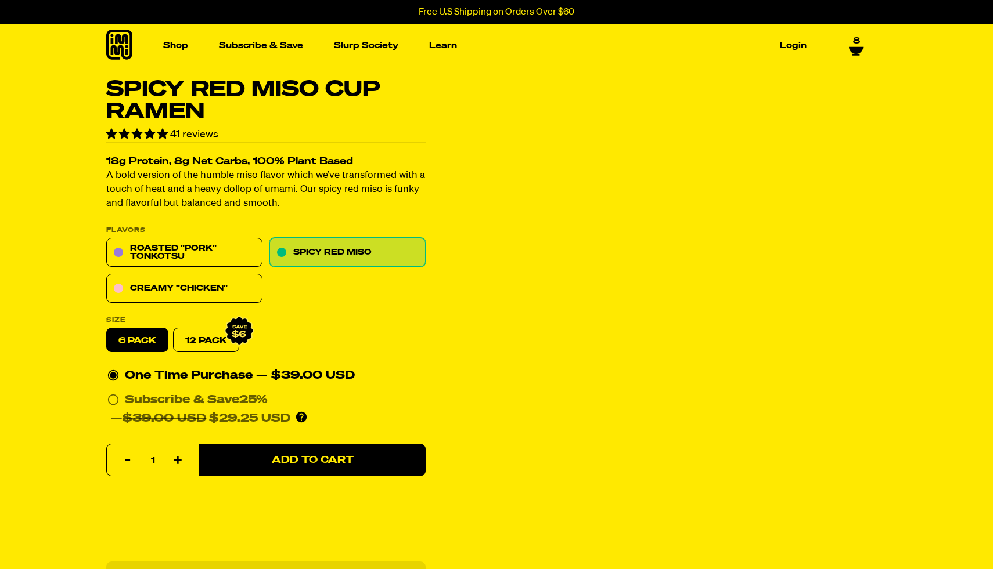
select select "Every 30 Days"
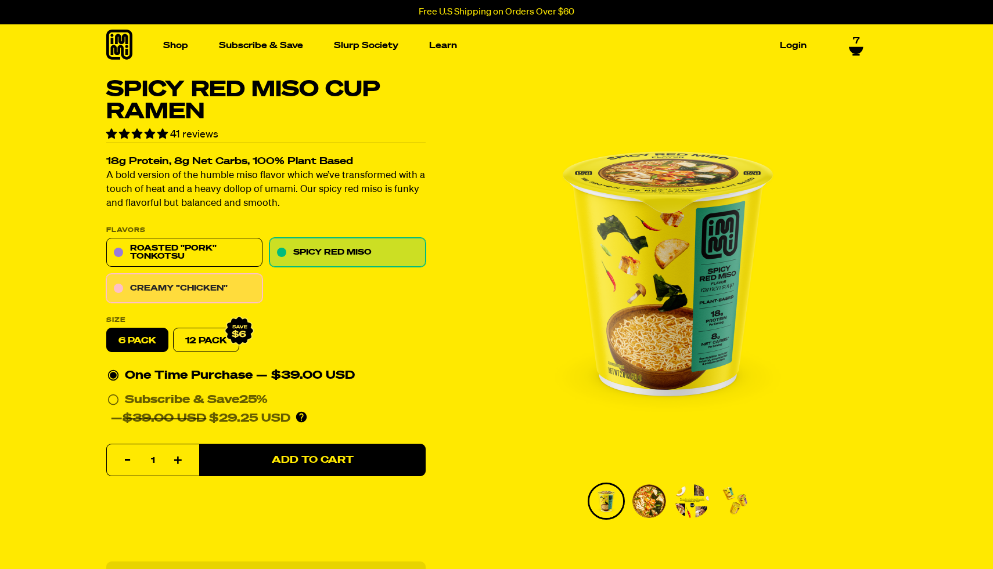
click at [225, 289] on link "Creamy "Chicken"" at bounding box center [184, 289] width 156 height 29
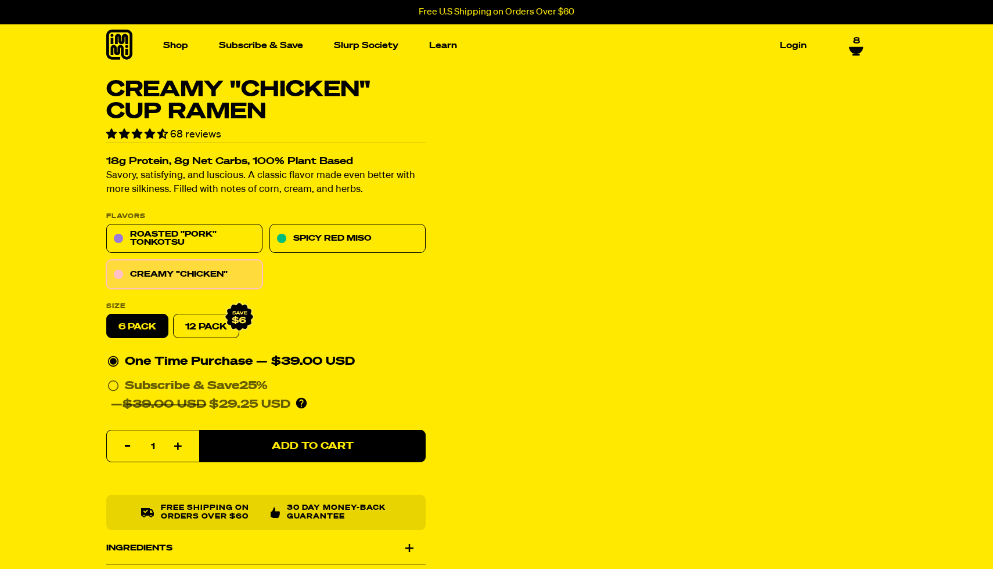
select select "Every 30 Days"
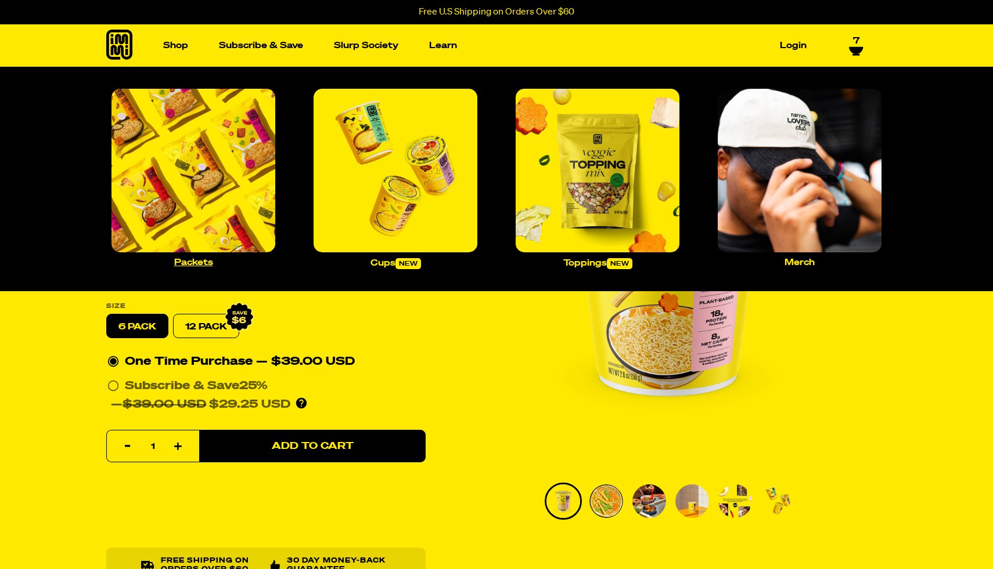
click at [173, 163] on img "Main navigation" at bounding box center [193, 171] width 164 height 164
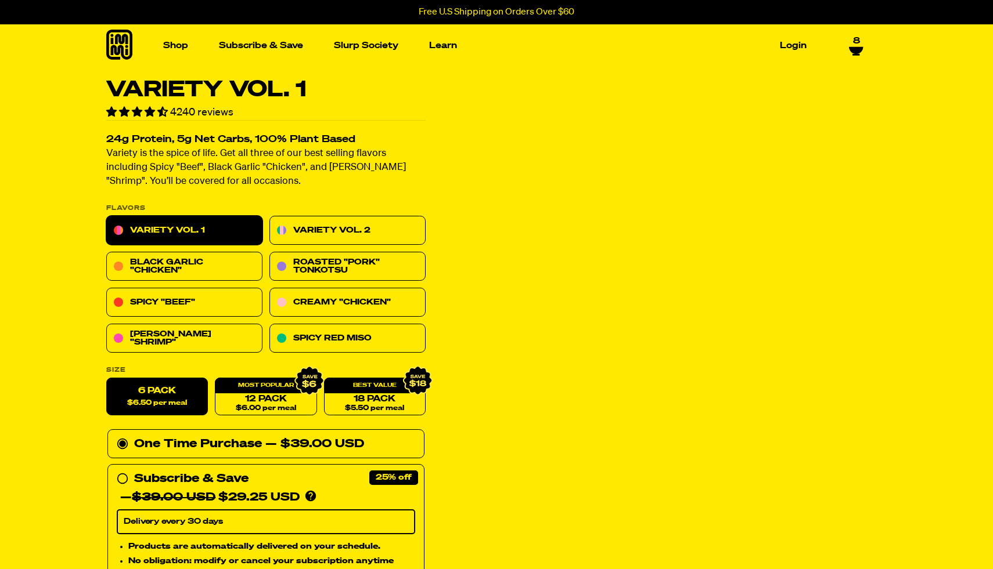
select select "Every 30 Days"
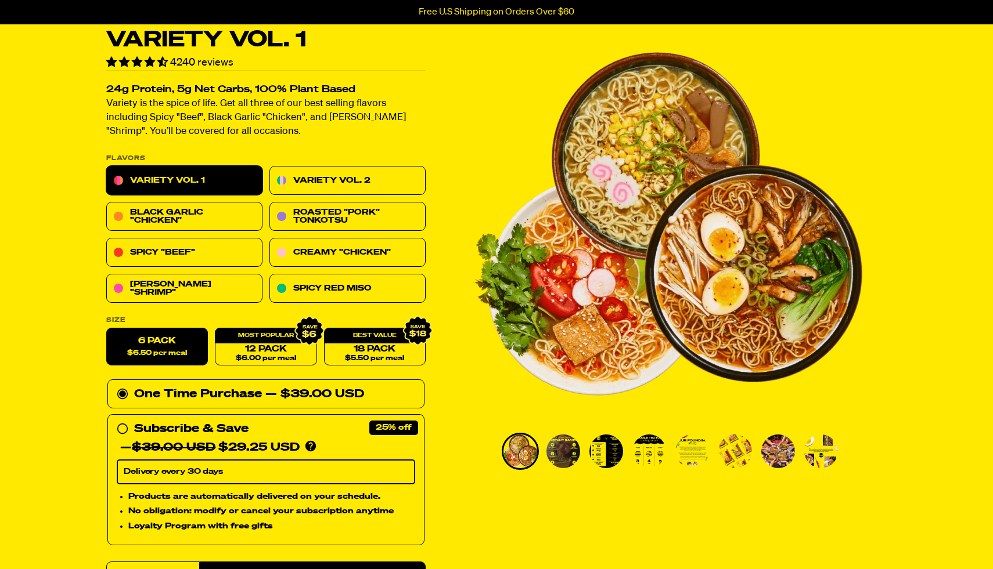
scroll to position [53, 0]
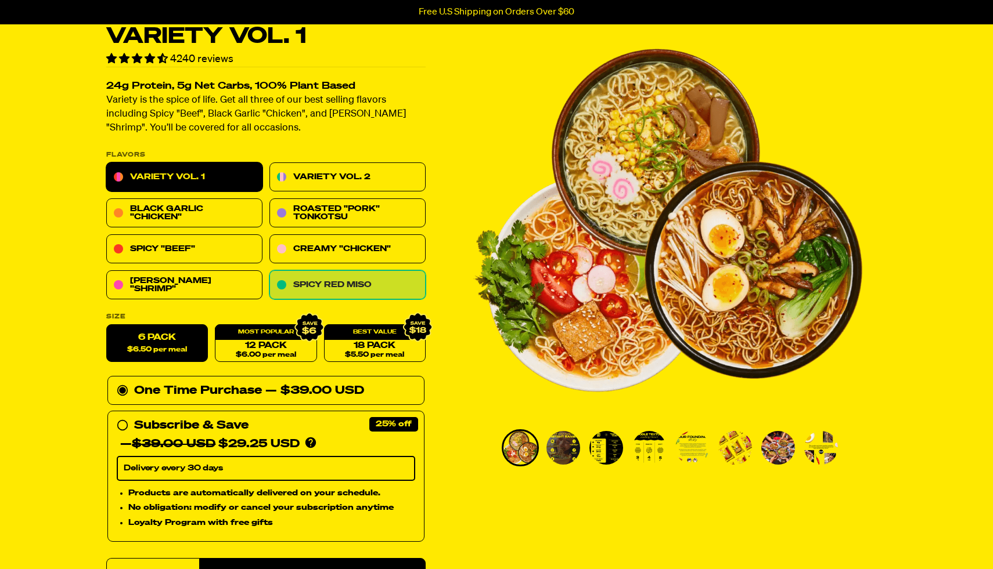
click at [310, 280] on link "Spicy Red Miso" at bounding box center [347, 285] width 156 height 29
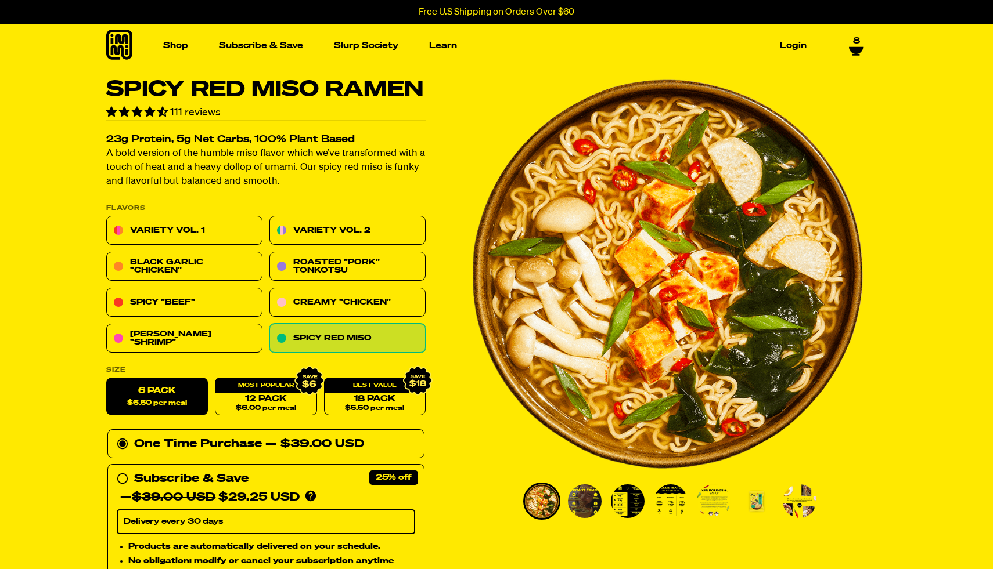
select select "Every 30 Days"
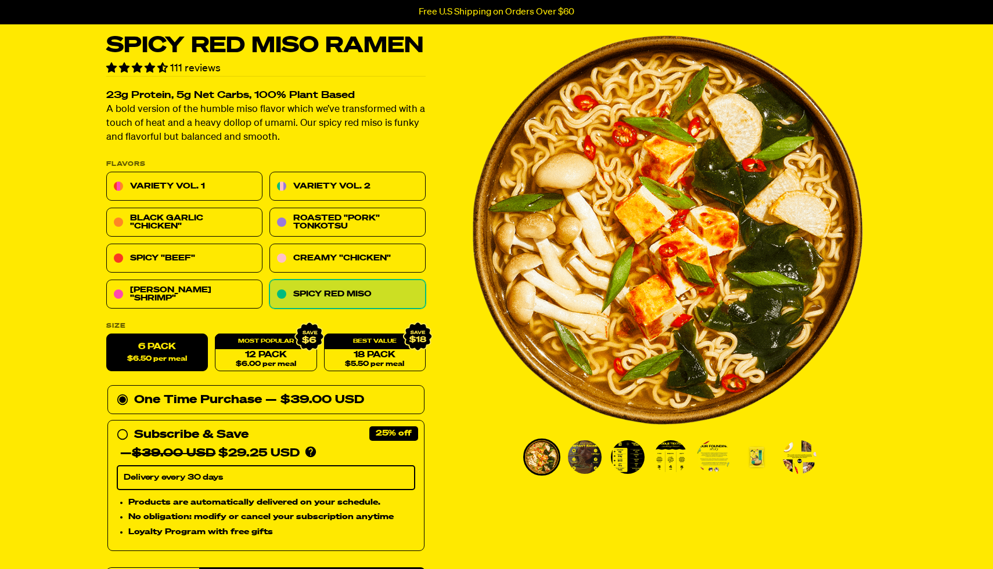
scroll to position [55, 0]
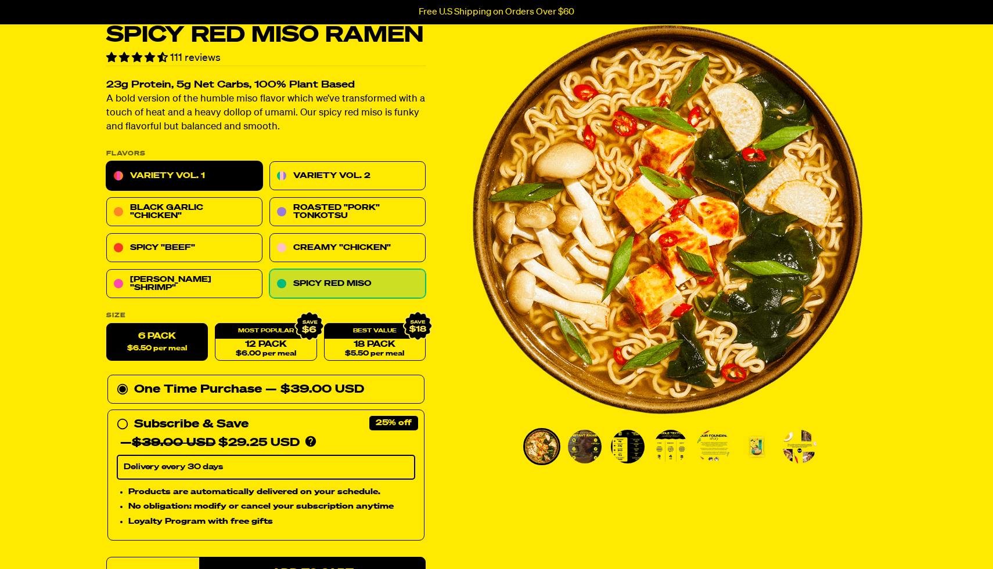
click at [227, 172] on link "Variety Vol. 1" at bounding box center [184, 176] width 156 height 29
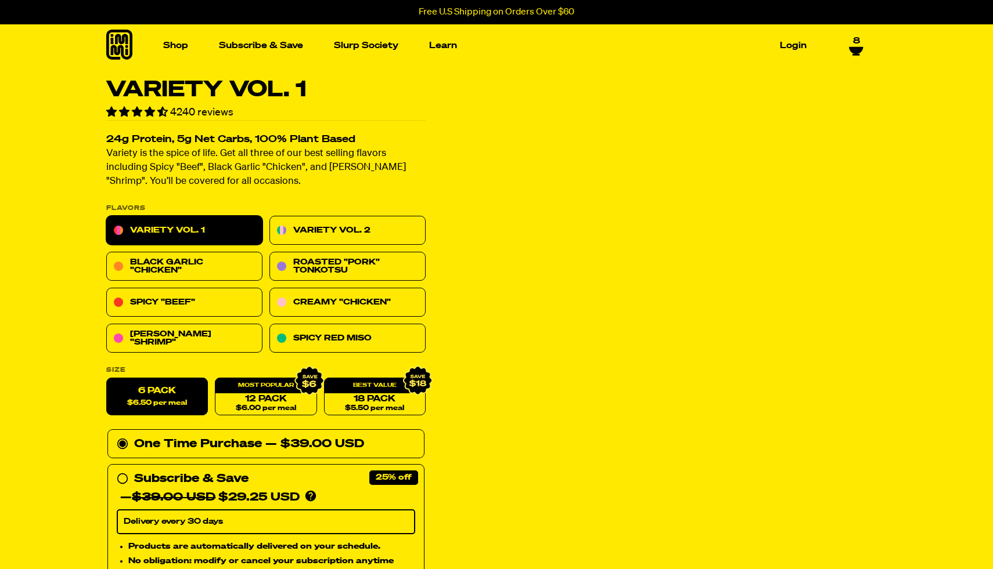
select select "Every 30 Days"
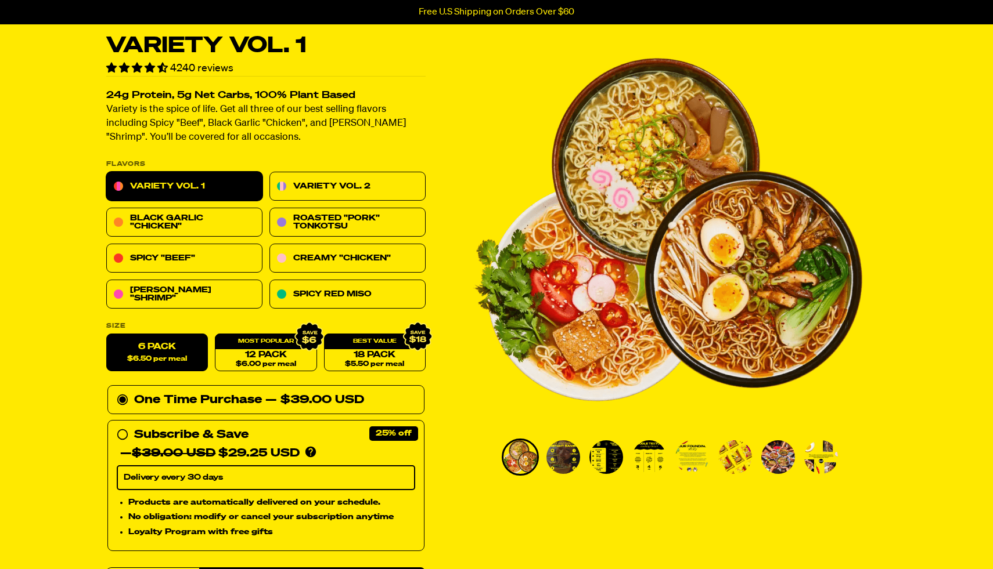
scroll to position [45, 0]
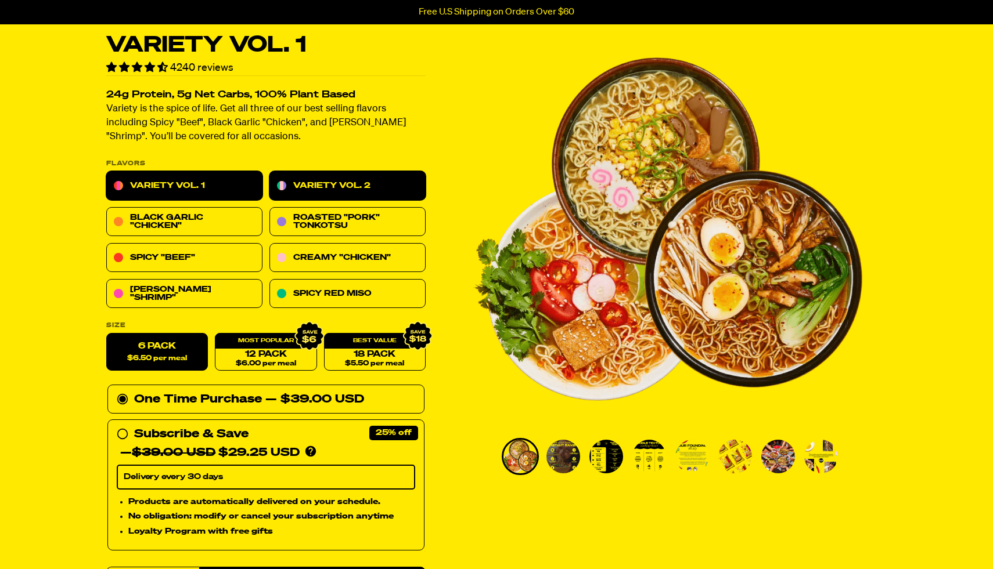
click at [342, 183] on link "Variety Vol. 2" at bounding box center [347, 186] width 156 height 29
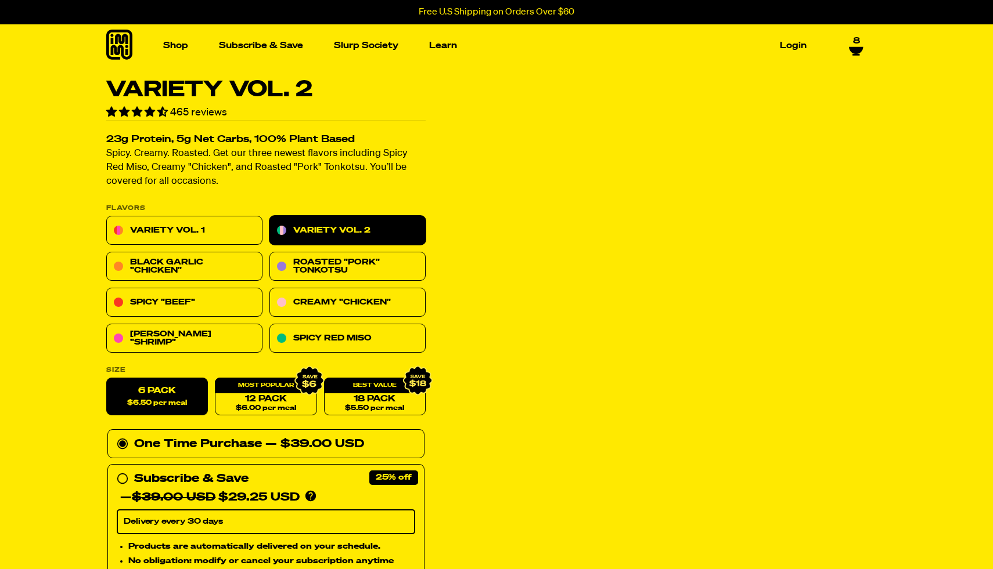
select select "Every 30 Days"
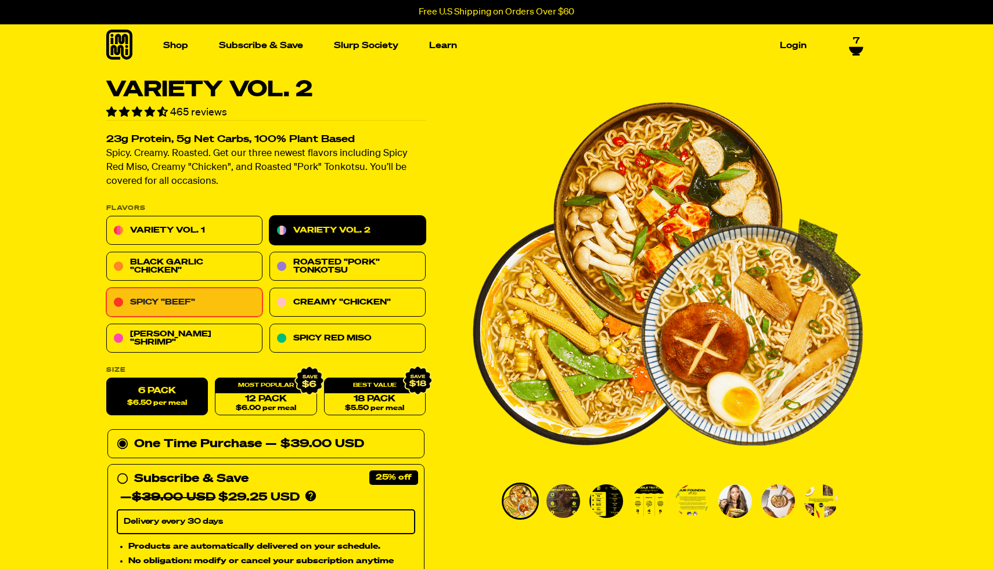
click at [212, 302] on link "Spicy "Beef"" at bounding box center [184, 302] width 156 height 29
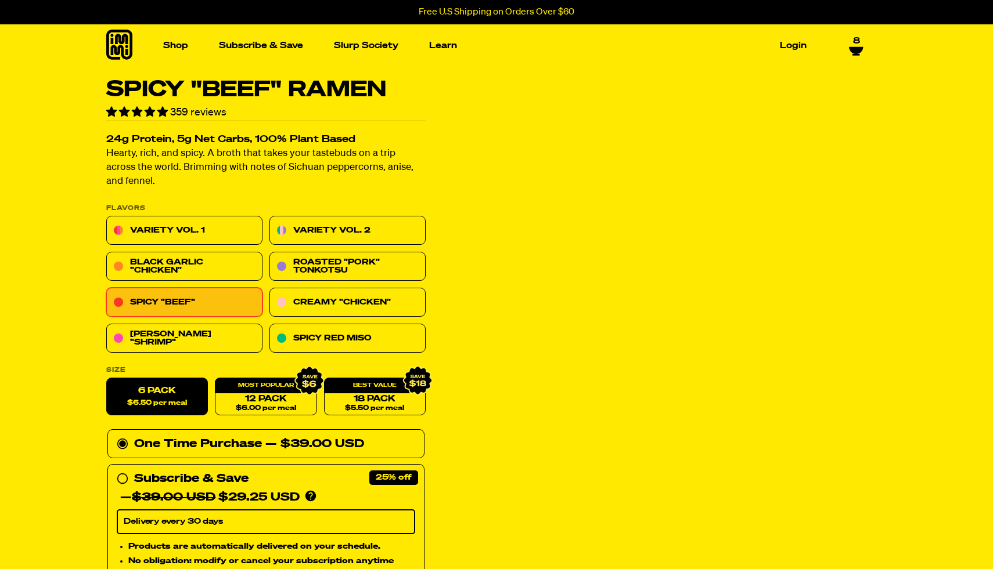
select select "Every 30 Days"
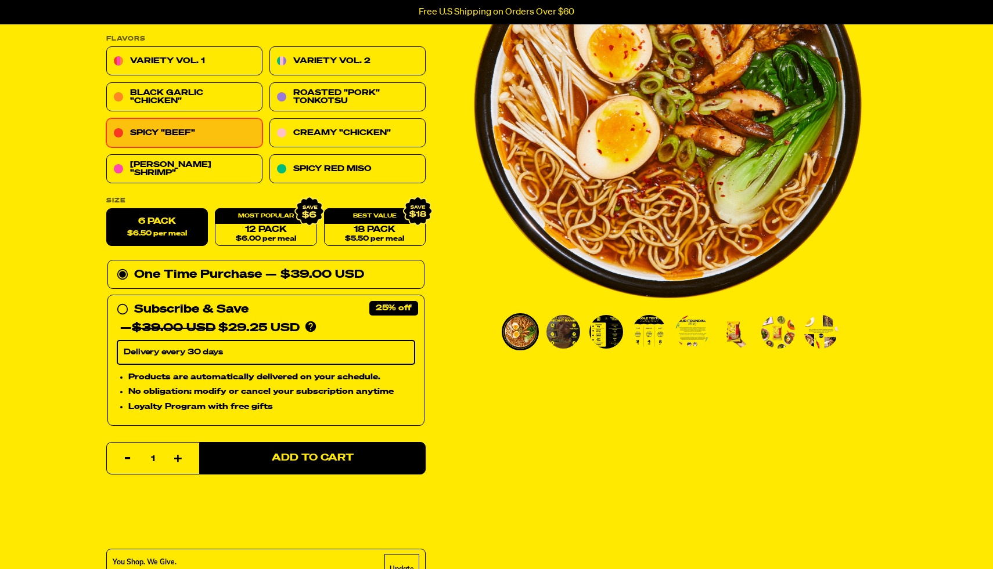
scroll to position [190, 0]
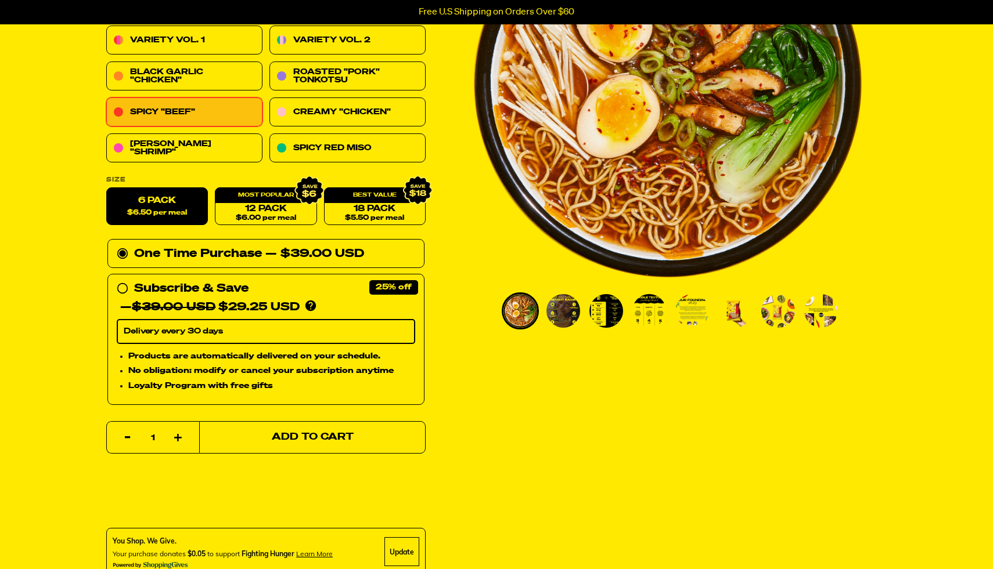
click at [277, 441] on span "Add to Cart" at bounding box center [313, 438] width 82 height 10
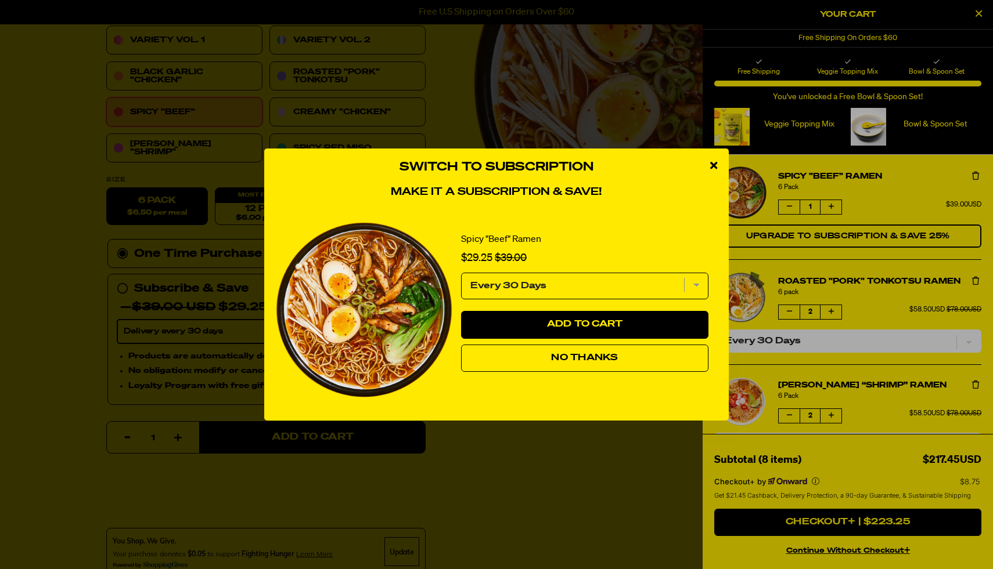
click at [576, 358] on span "No Thanks" at bounding box center [584, 357] width 67 height 9
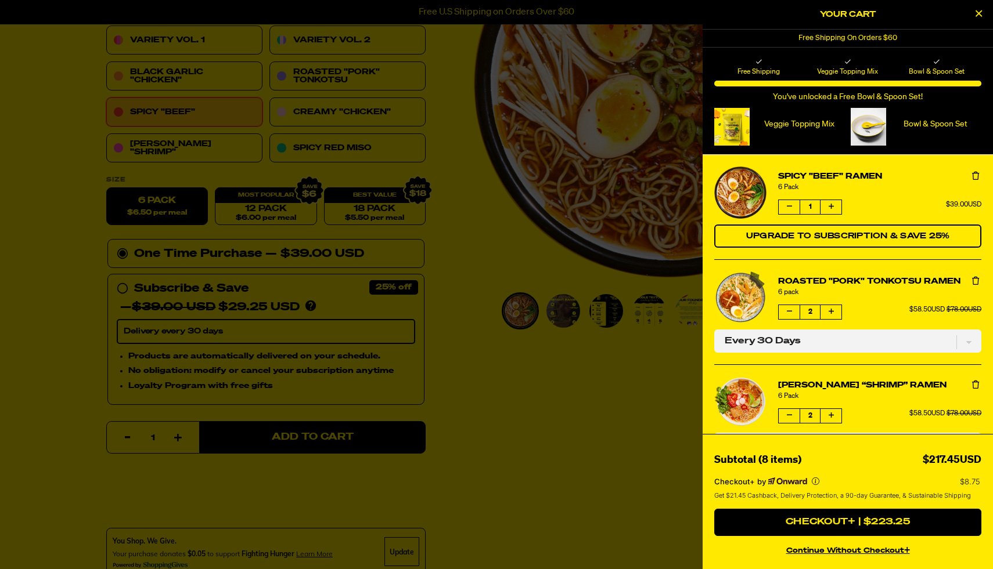
click at [922, 124] on p "Bowl & Spoon Set" at bounding box center [936, 125] width 92 height 10
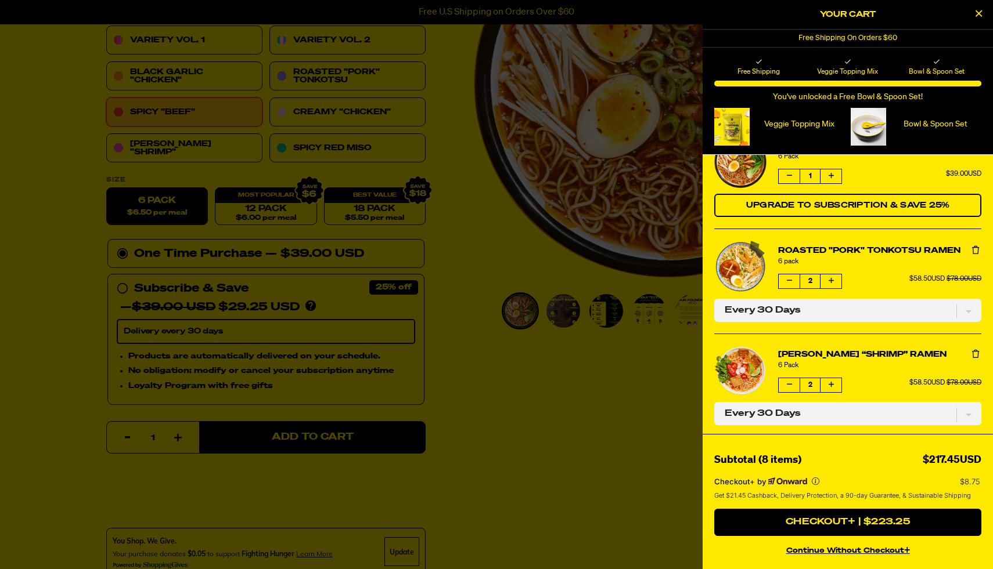
scroll to position [0, 0]
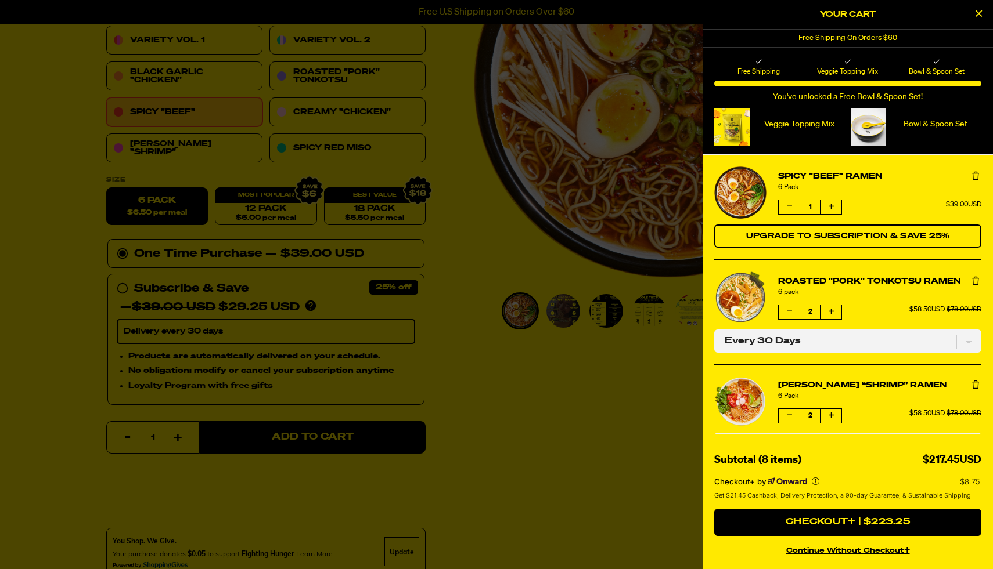
click at [973, 177] on icon "product" at bounding box center [975, 176] width 7 height 8
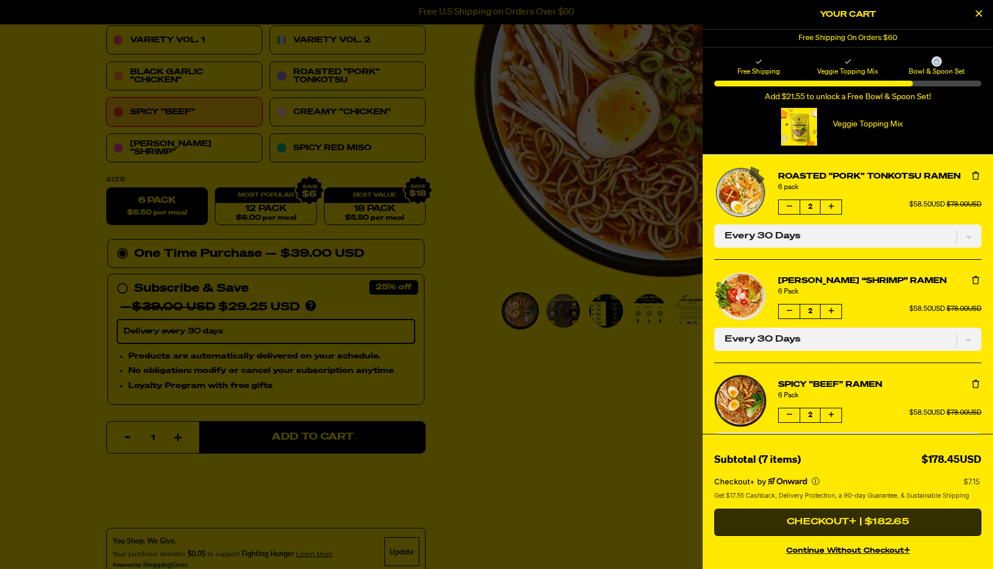
click at [798, 525] on button "Checkout+ | $182.65" at bounding box center [847, 523] width 267 height 28
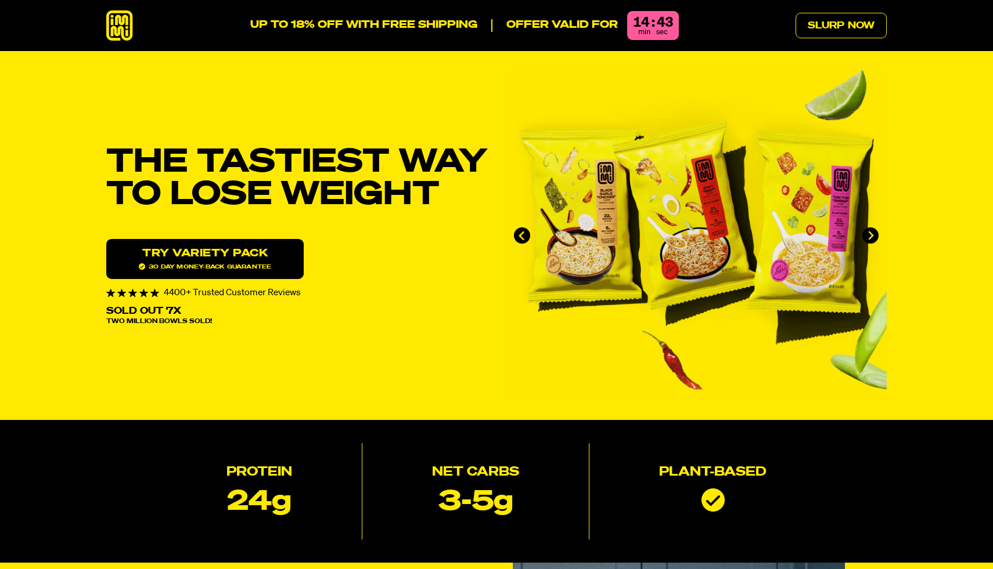
click at [434, 35] on div "UP TO 18% OFF WITH FREE SHIPPING Offer valid for 14 : 43 min sec" at bounding box center [464, 25] width 428 height 29
click at [856, 27] on link "Slurp Now" at bounding box center [840, 26] width 91 height 26
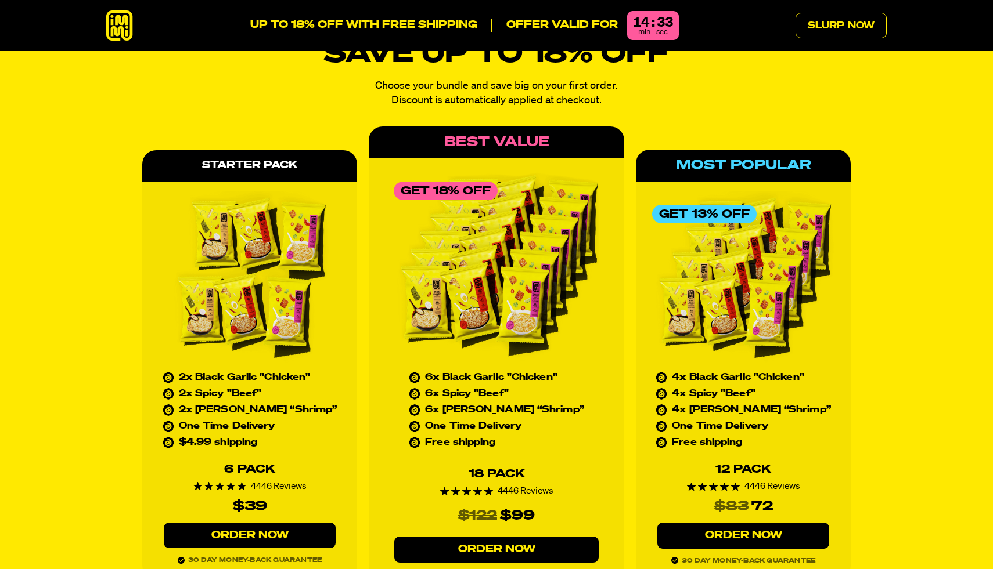
scroll to position [5193, 0]
